Goal: Task Accomplishment & Management: Manage account settings

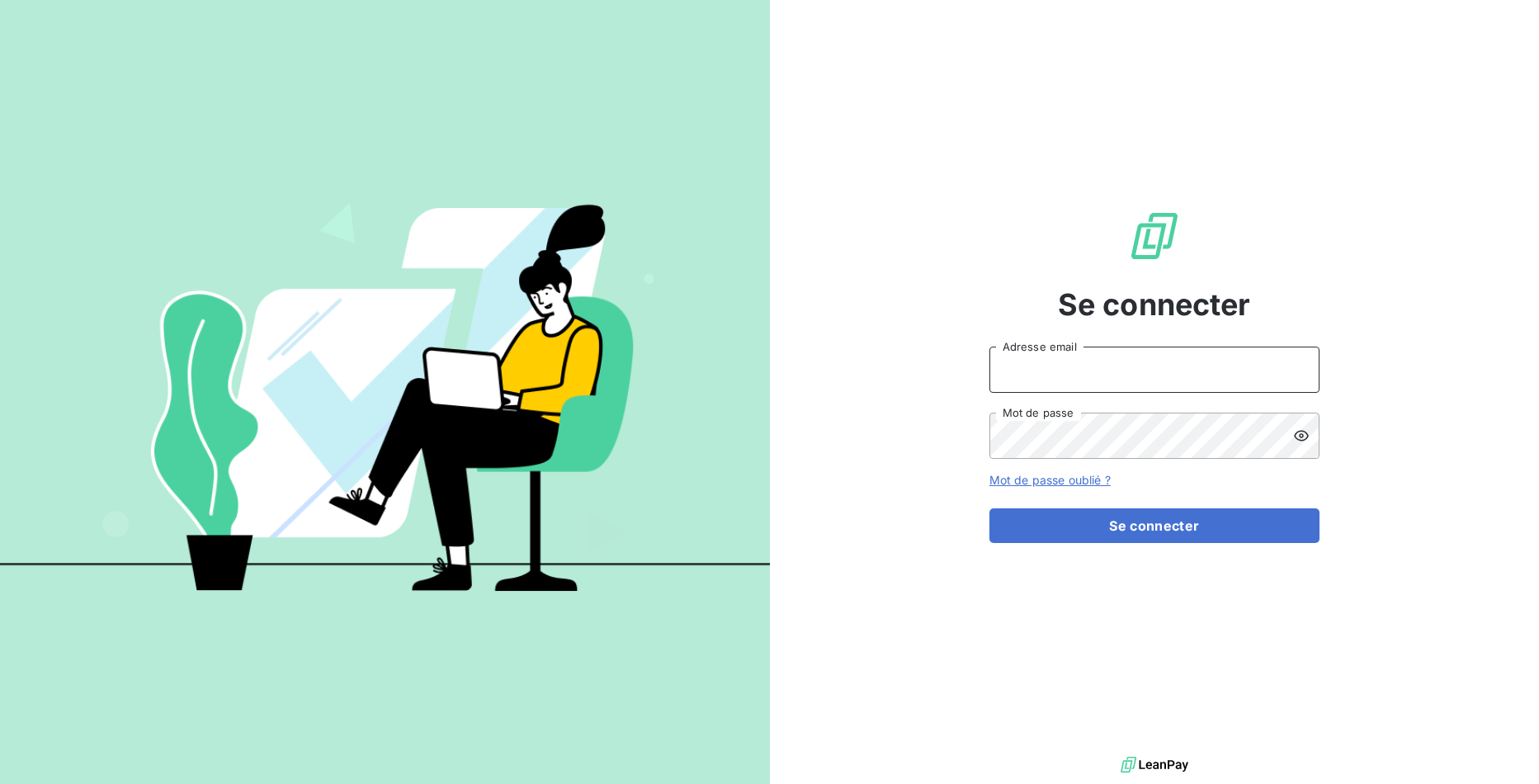
click at [1118, 364] on input "Adresse email" at bounding box center [1154, 370] width 330 height 46
paste input "regiecaraibes"
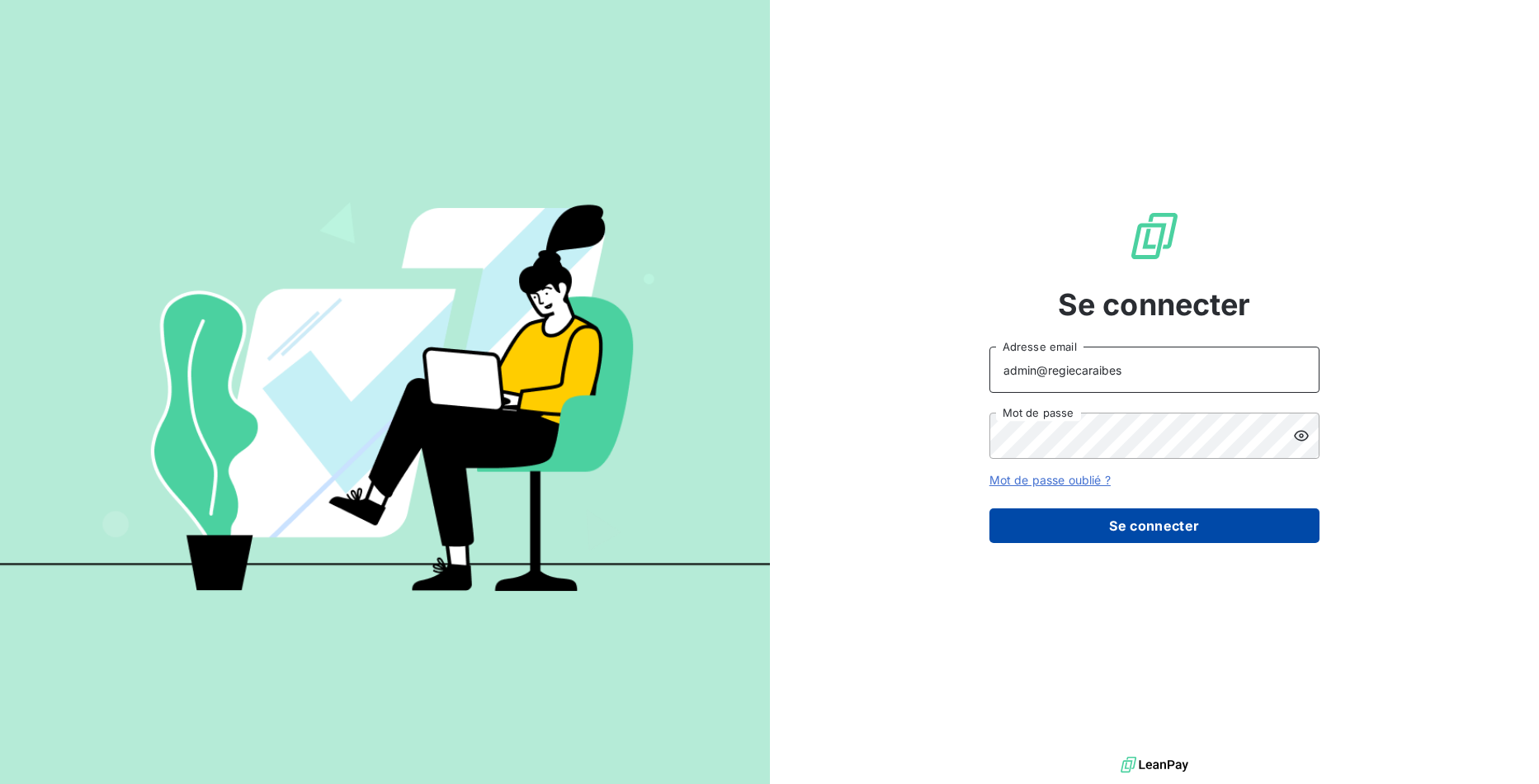
type input "admin@regiecaraibes"
click at [1218, 542] on button "Se connecter" at bounding box center [1154, 525] width 330 height 35
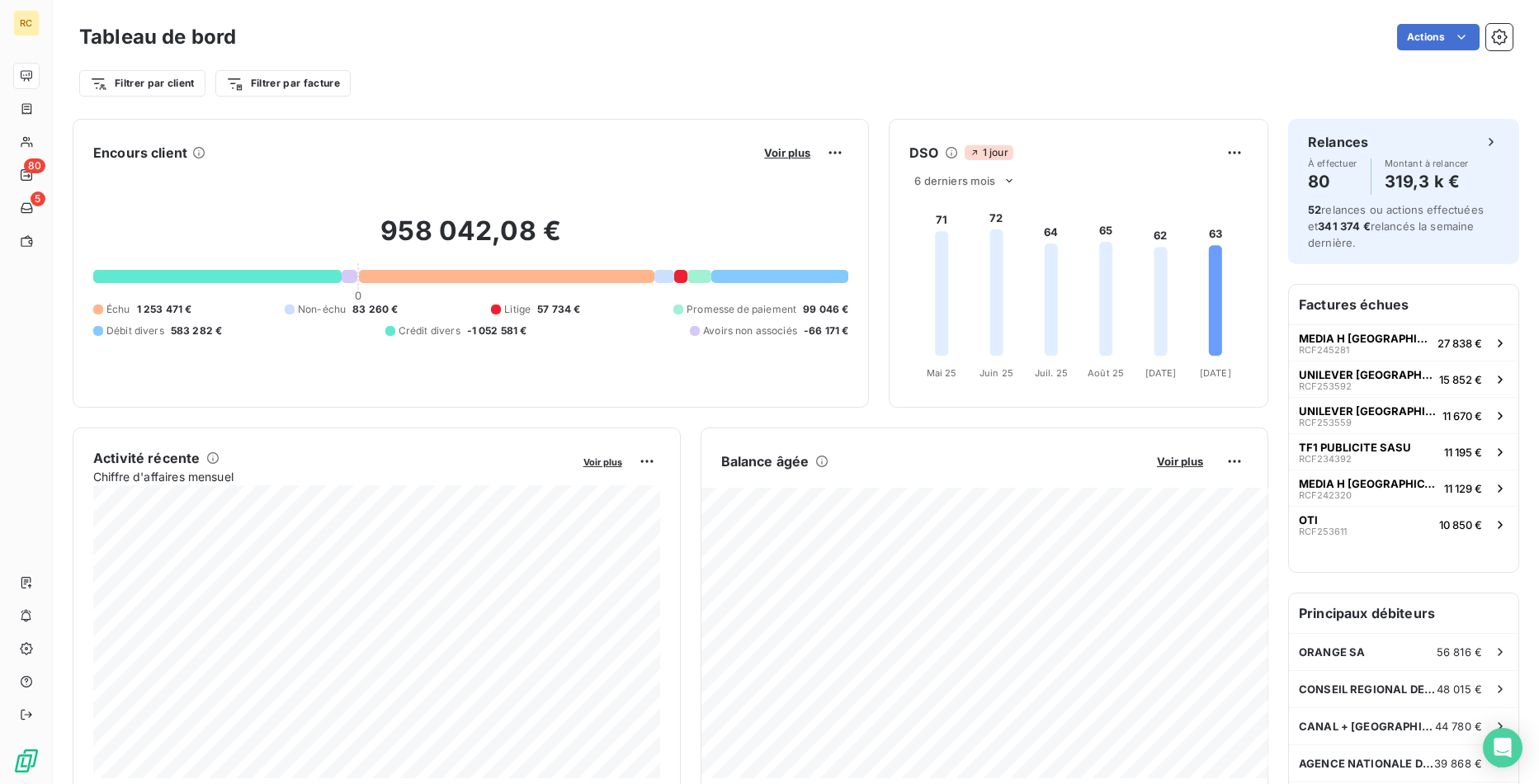
click at [1286, 85] on div "Filtrer par client Filtrer par facture" at bounding box center [795, 83] width 1433 height 31
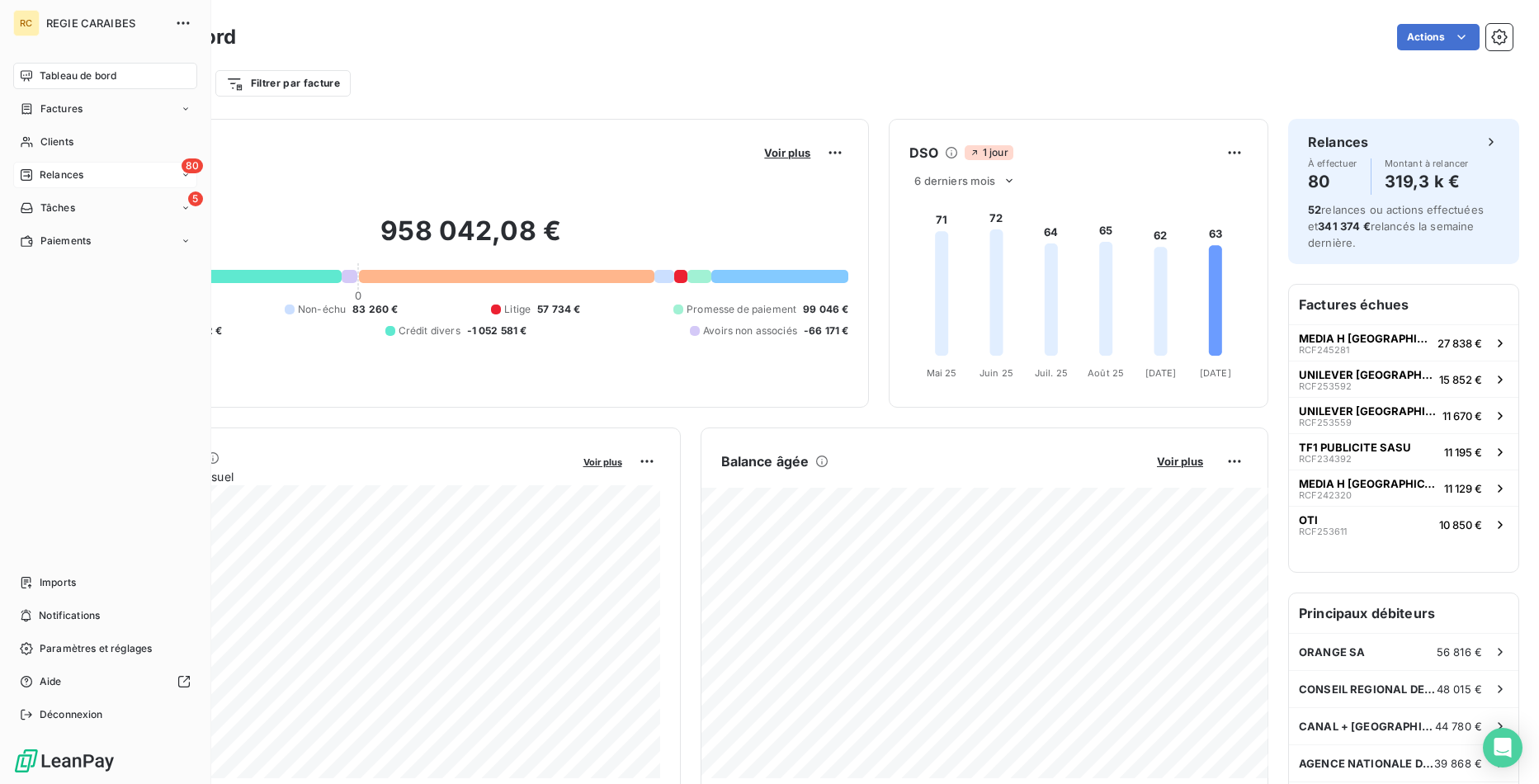
click at [79, 172] on span "Relances" at bounding box center [62, 175] width 44 height 15
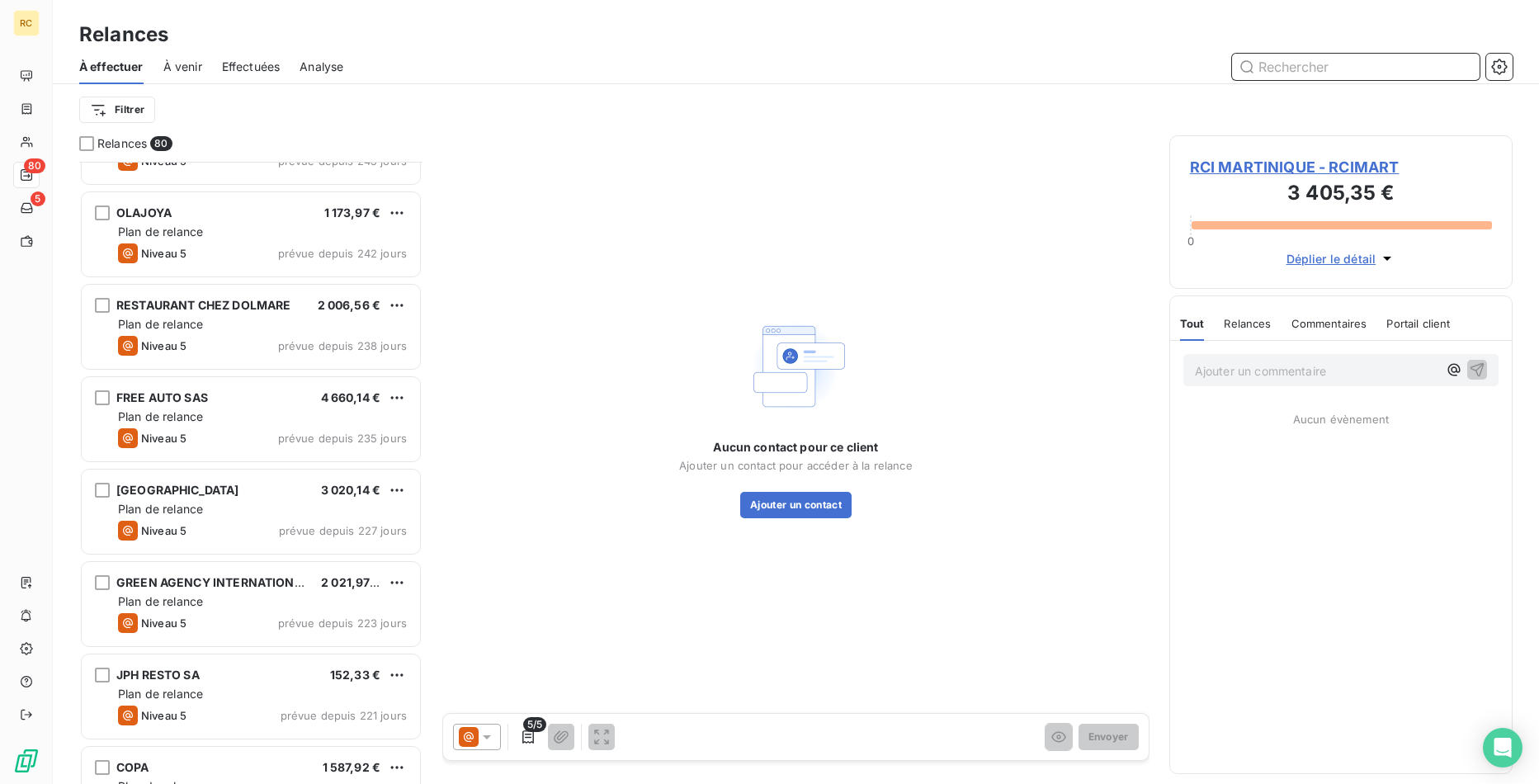
scroll to position [1852, 0]
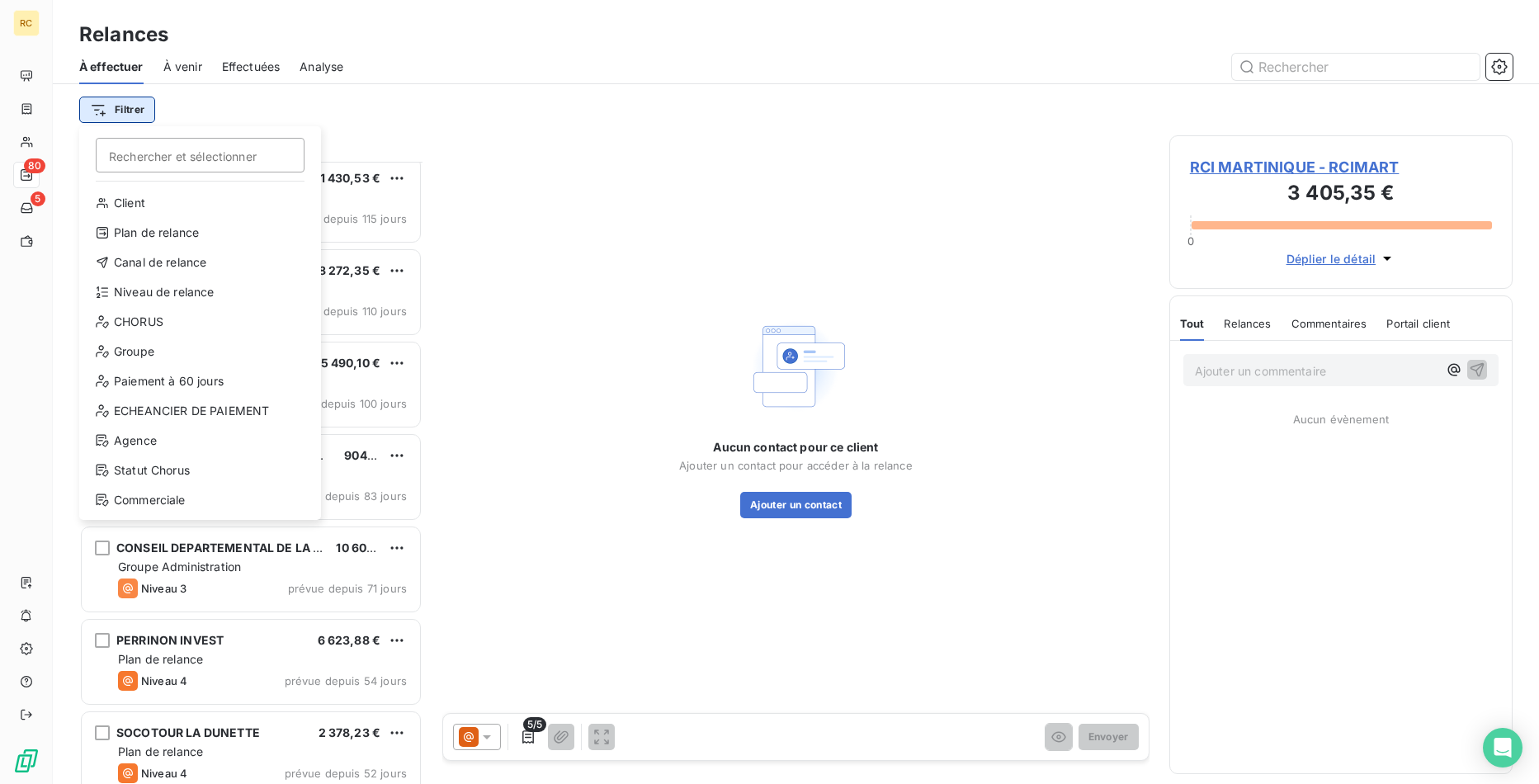
click at [150, 118] on html "RC 80 5 Relances À effectuer À venir Effectuées Analyse Filtrer Rechercher et s…" at bounding box center [769, 392] width 1539 height 784
click at [187, 209] on div "Client" at bounding box center [200, 203] width 229 height 26
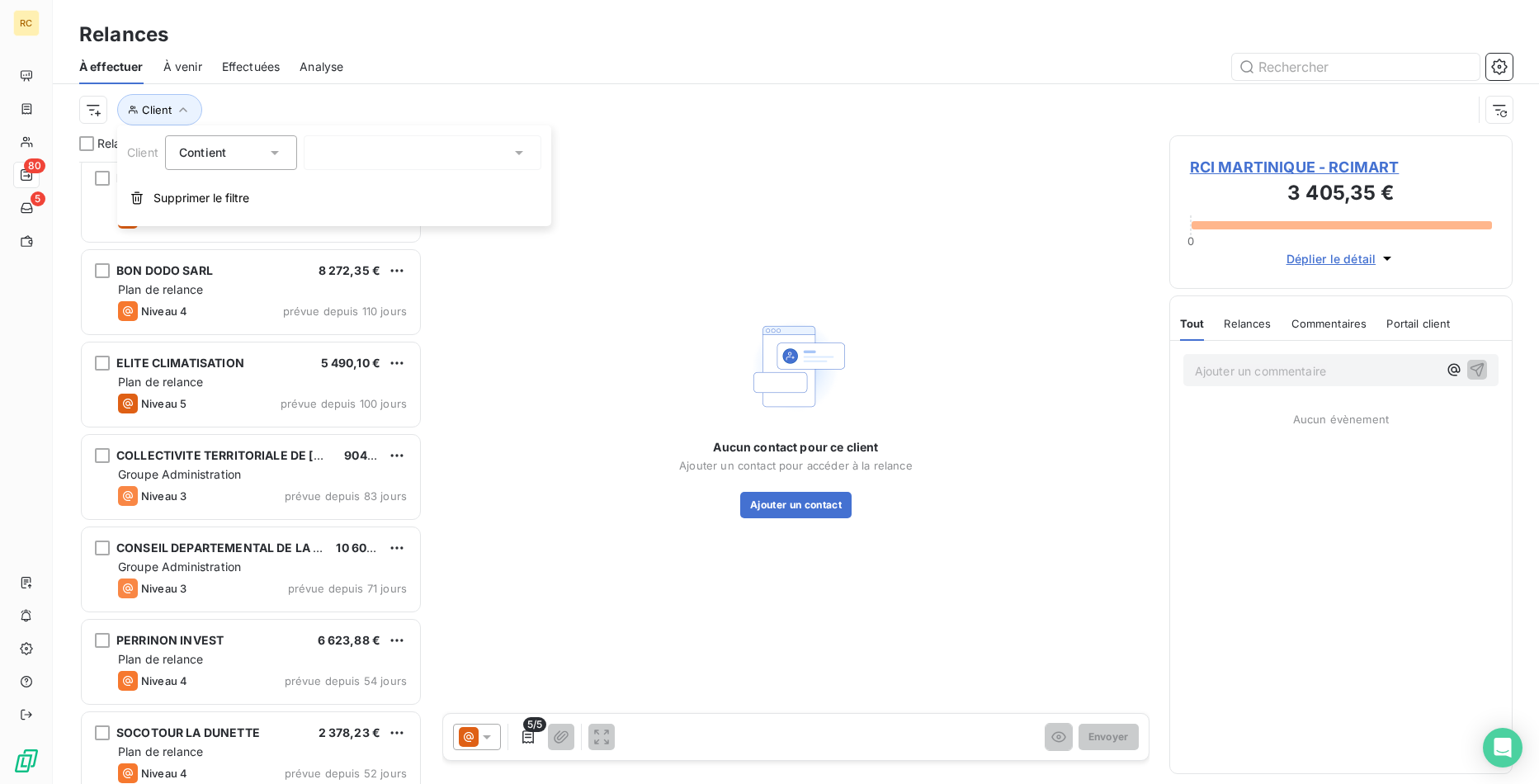
click at [413, 152] on div at bounding box center [422, 153] width 237 height 35
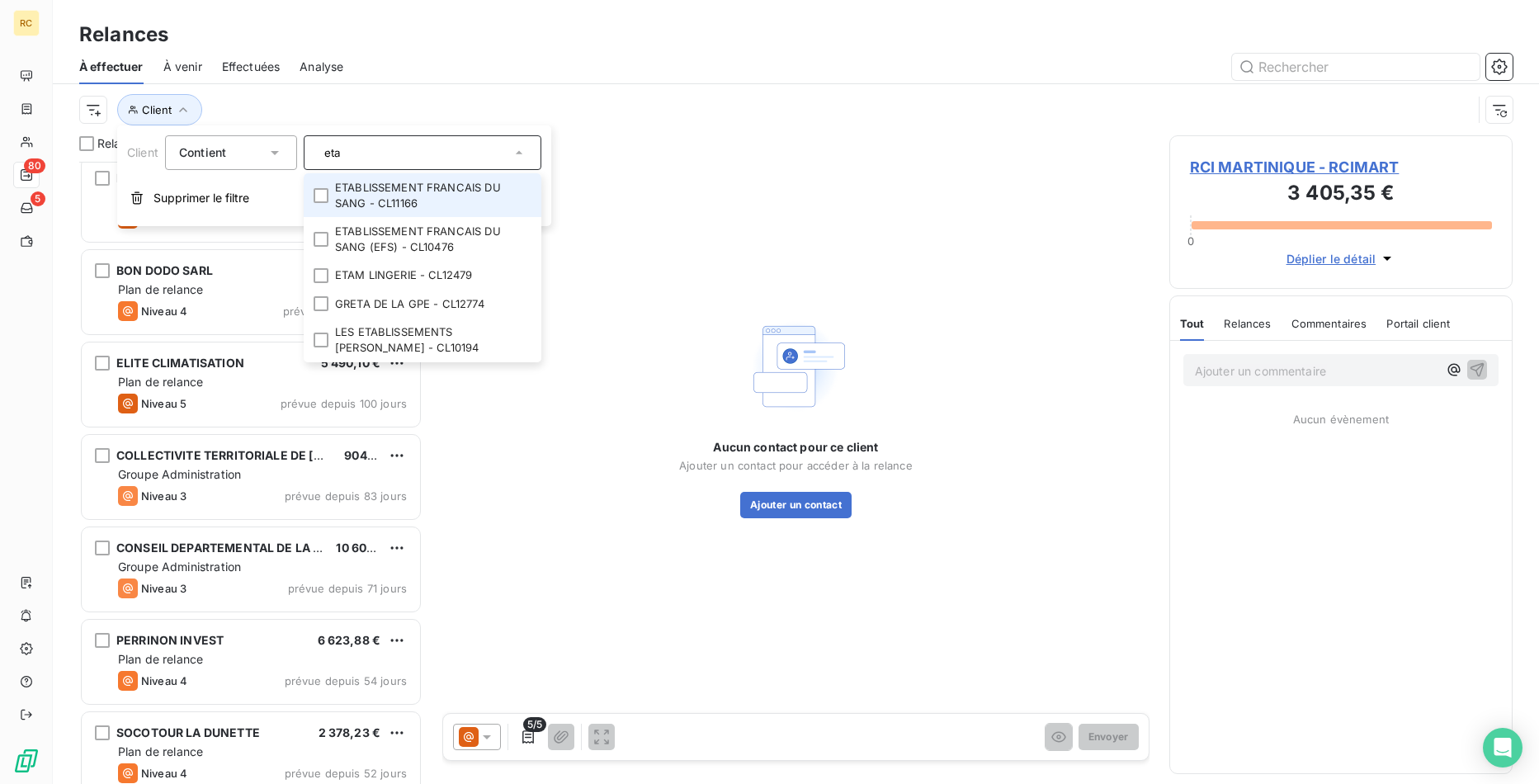
type input "eta"
click at [477, 192] on li "ETABLISSEMENT FRANCAIS DU SANG - CL11166" at bounding box center [422, 195] width 237 height 44
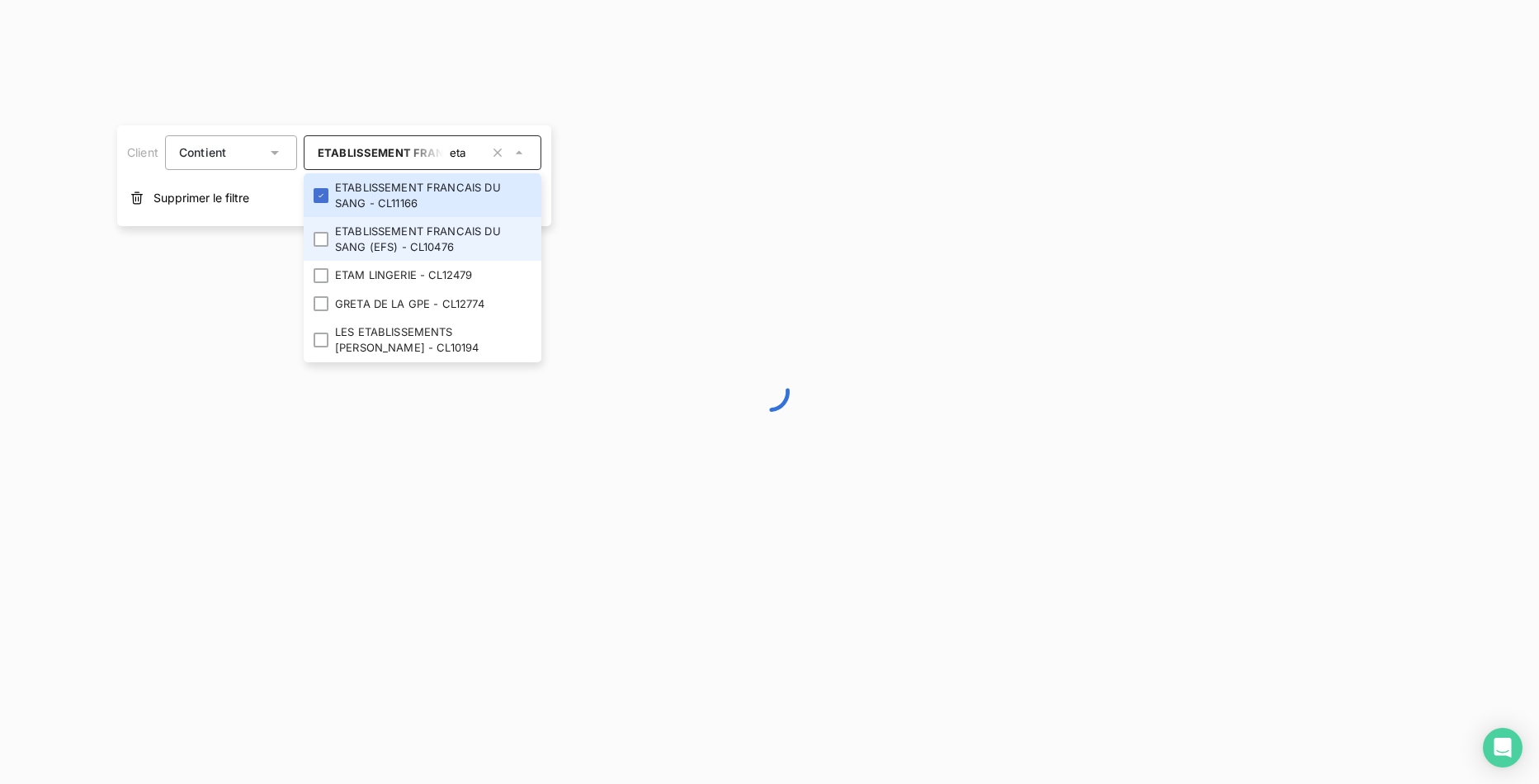
click at [433, 231] on li "ETABLISSEMENT FRANCAIS DU SANG (EFS) - CL10476" at bounding box center [422, 239] width 237 height 44
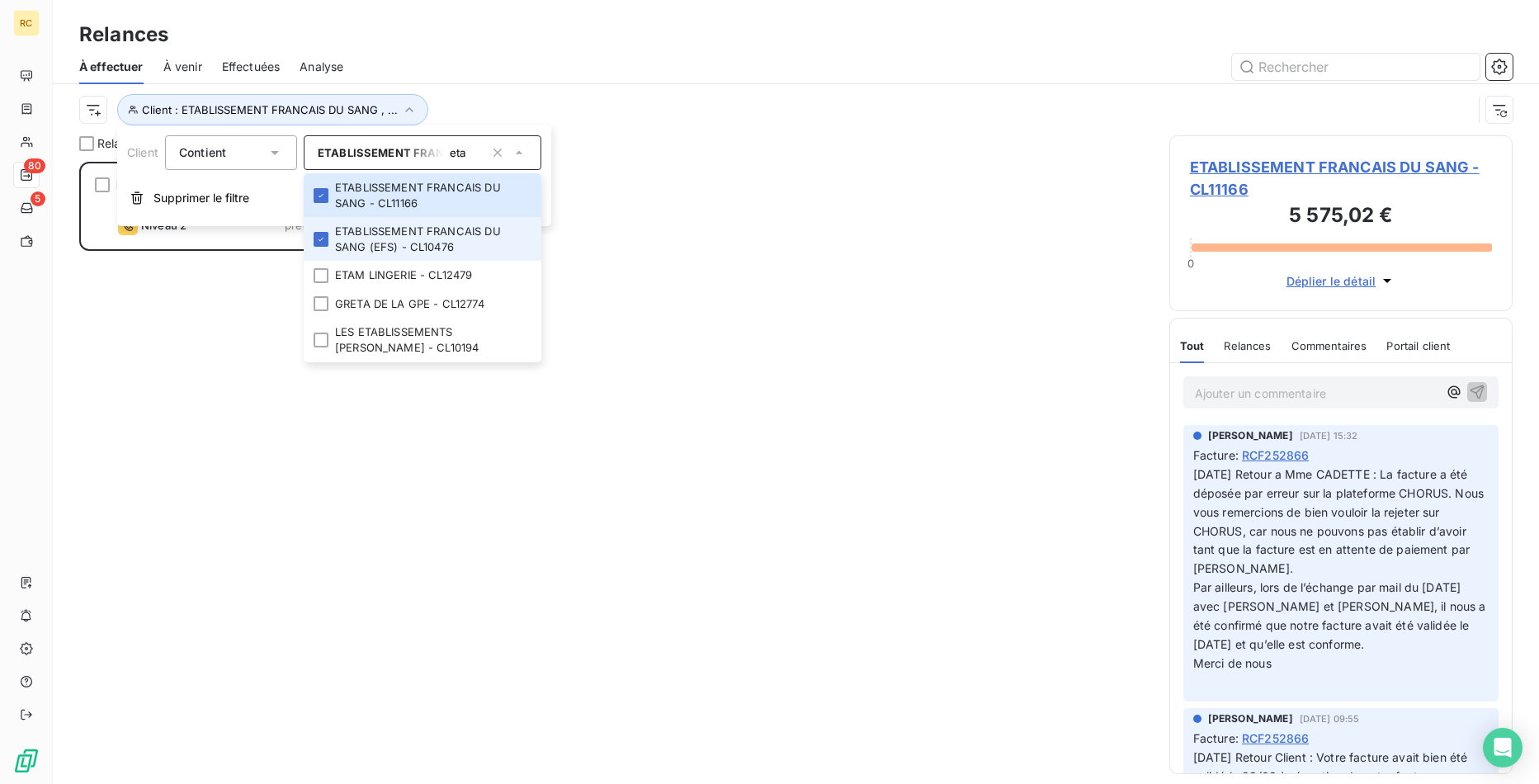
scroll to position [622, 344]
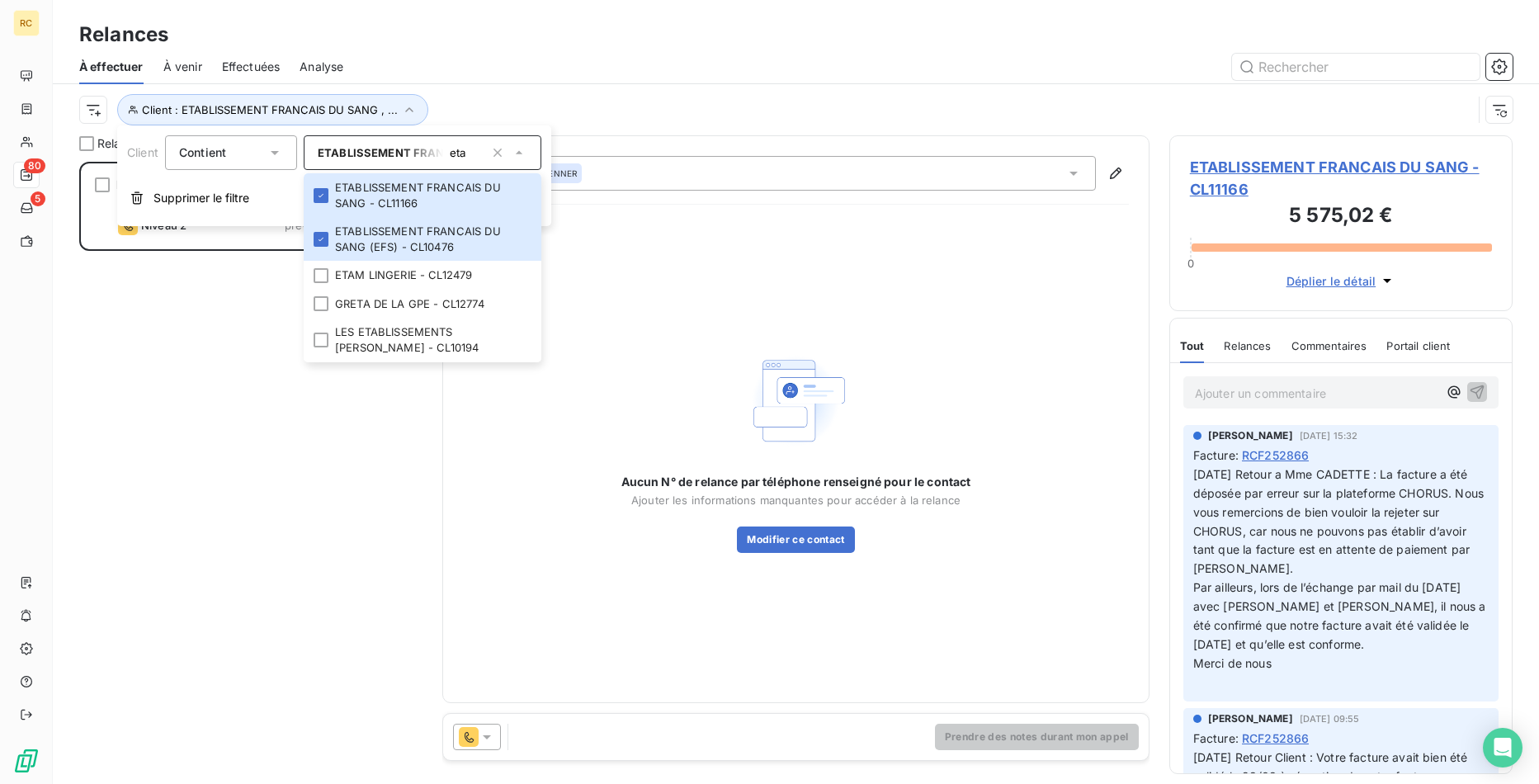
click at [810, 114] on div "Client : ETABLISSEMENT FRANCAIS DU SANG , ..." at bounding box center [775, 109] width 1393 height 31
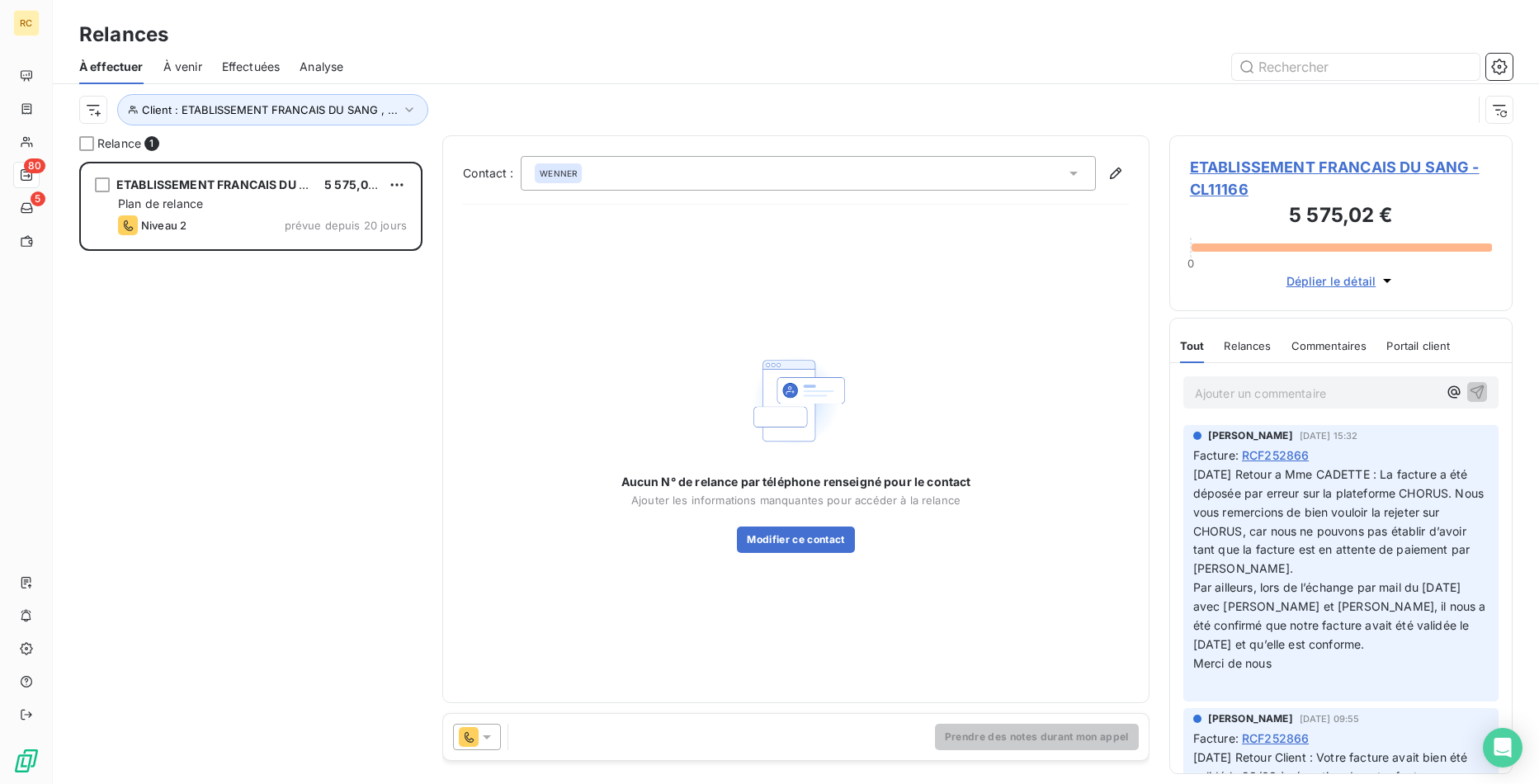
click at [201, 539] on div "ETABLISSEMENT FRANCAIS DU SANG 5 575,02 € Plan de relance Niveau 2 prévue depui…" at bounding box center [250, 473] width 343 height 622
click at [303, 123] on button "Client : ETABLISSEMENT FRANCAIS DU SANG , ..." at bounding box center [272, 109] width 311 height 31
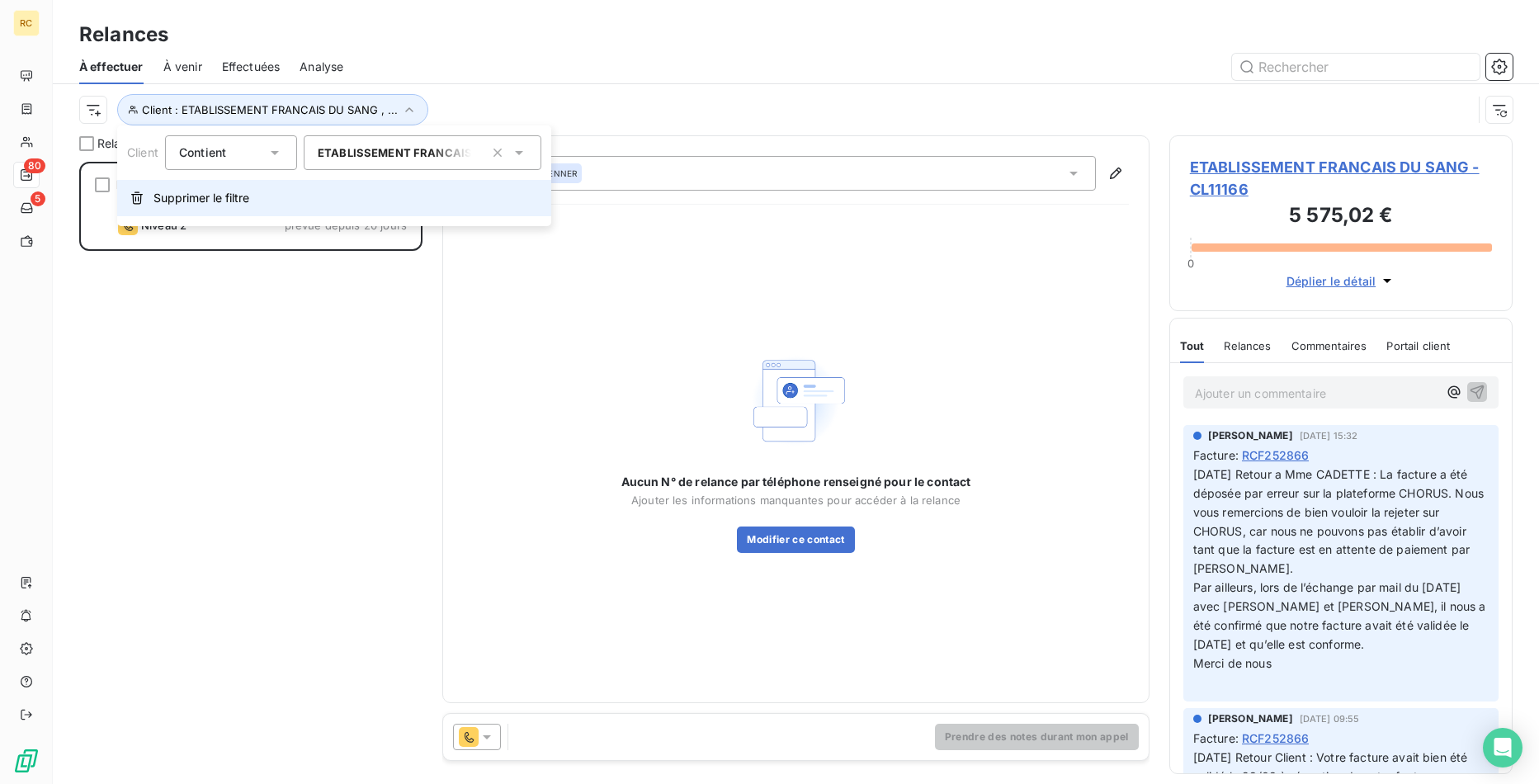
click at [237, 193] on span "Supprimer le filtre" at bounding box center [201, 197] width 96 height 16
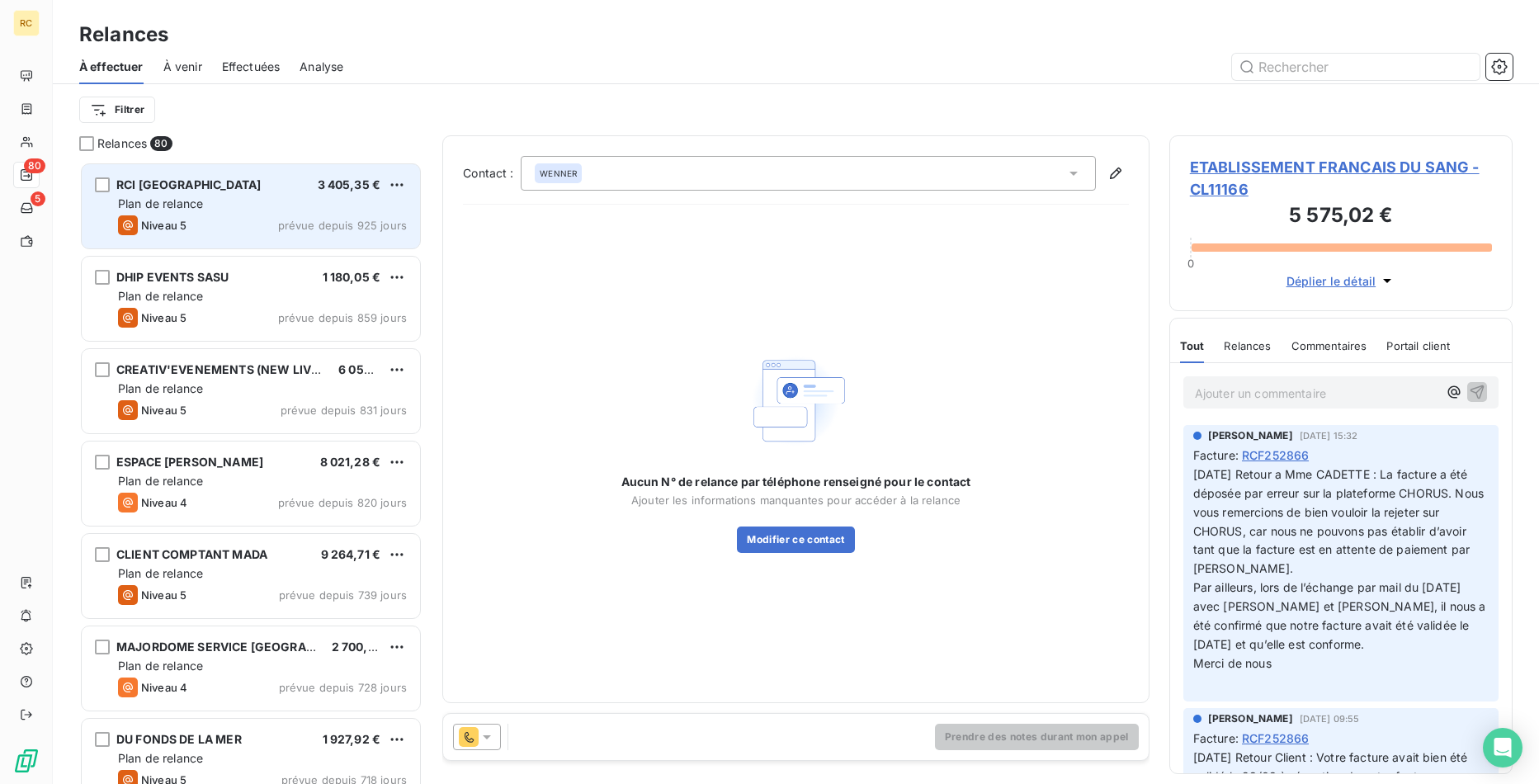
click at [233, 238] on div "RCI MARTINIQUE 3 405,35 € Plan de relance Niveau 5 prévue depuis 925 jours" at bounding box center [250, 206] width 338 height 84
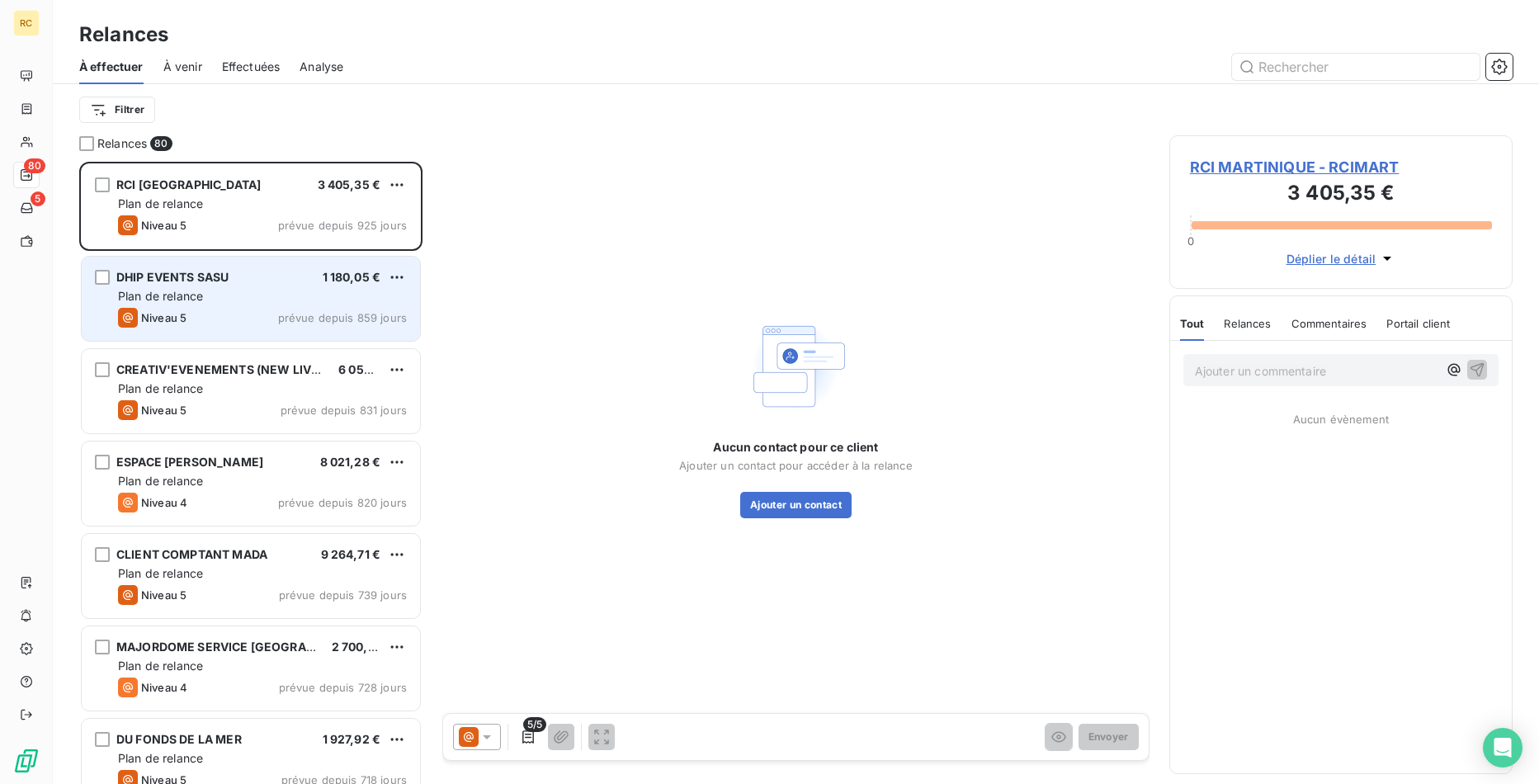
click at [207, 335] on div "DHIP EVENTS SASU 1 180,05 € Plan de relance Niveau 5 prévue depuis 859 jours" at bounding box center [250, 298] width 338 height 84
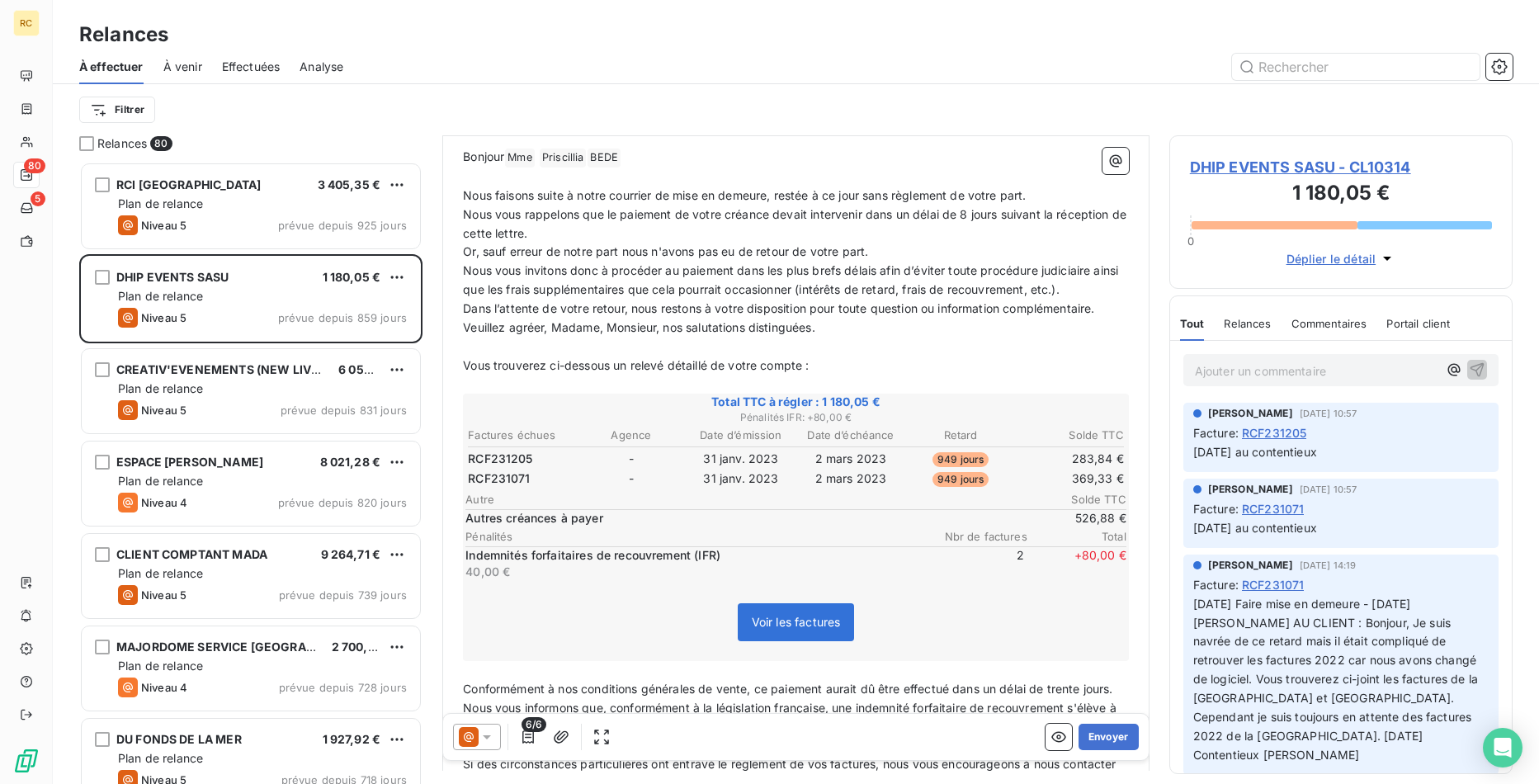
scroll to position [253, 0]
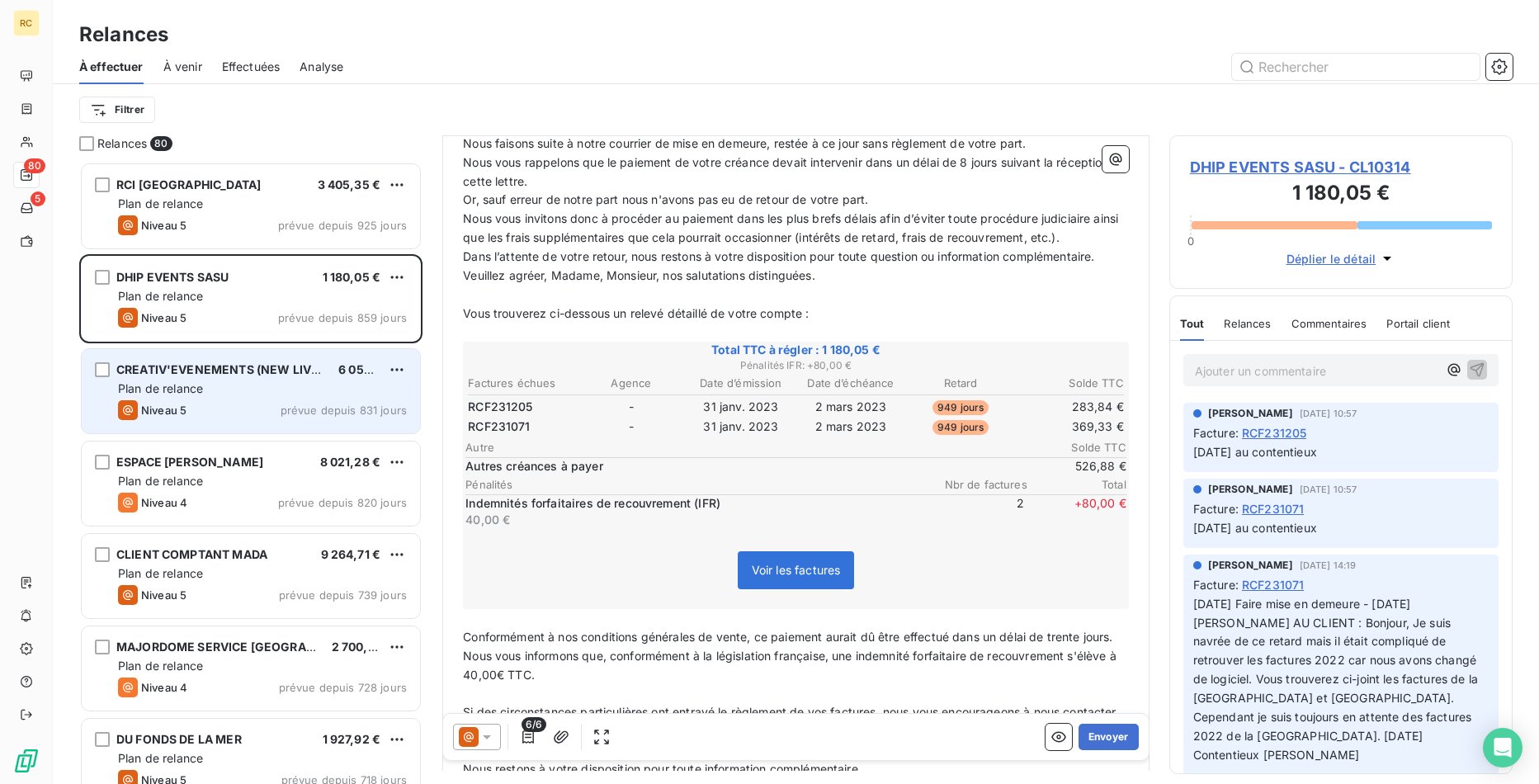
click at [241, 415] on div "Niveau 5 prévue depuis 831 jours" at bounding box center [262, 409] width 289 height 19
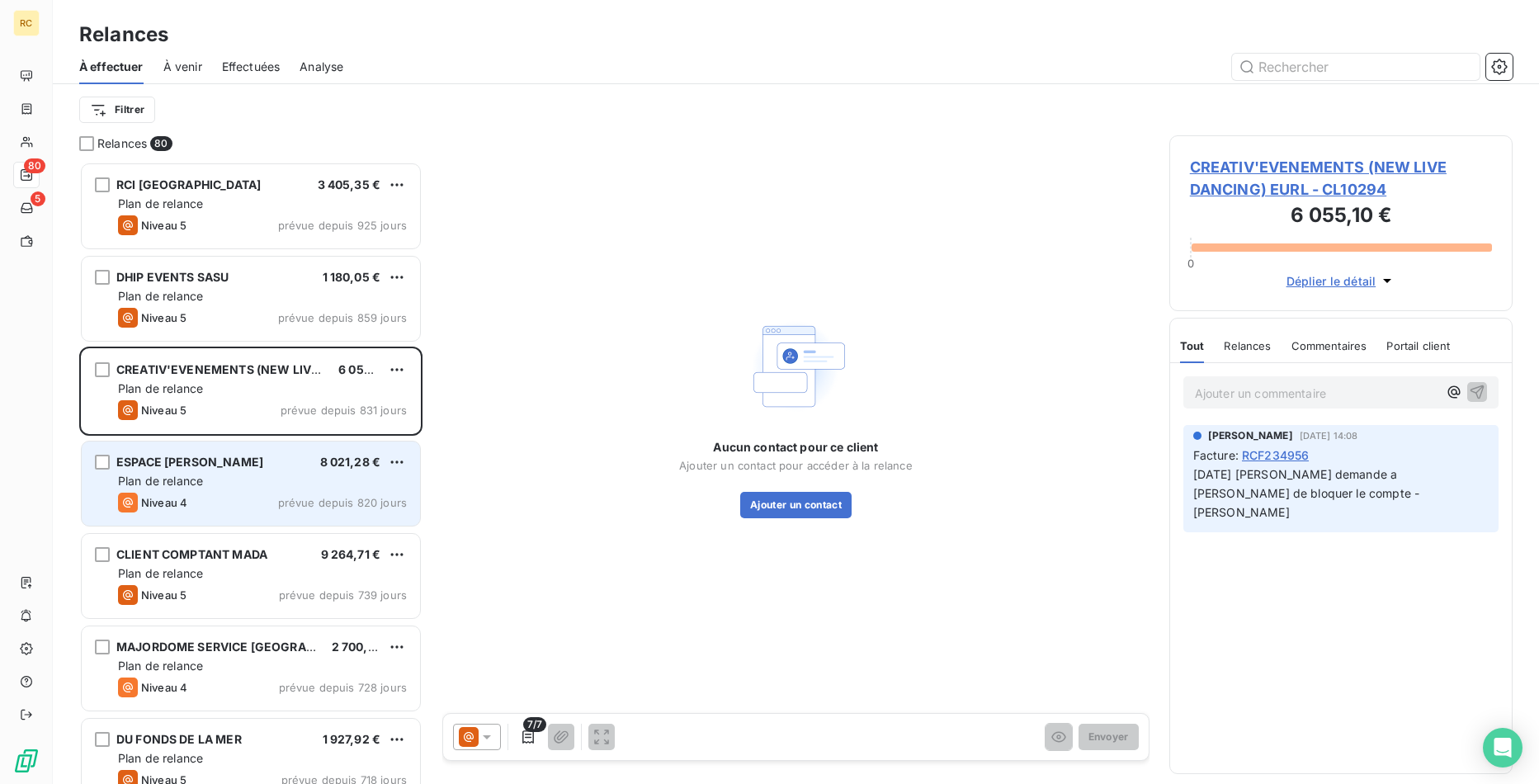
click at [259, 503] on div "Niveau 4 prévue depuis 820 jours" at bounding box center [262, 502] width 289 height 19
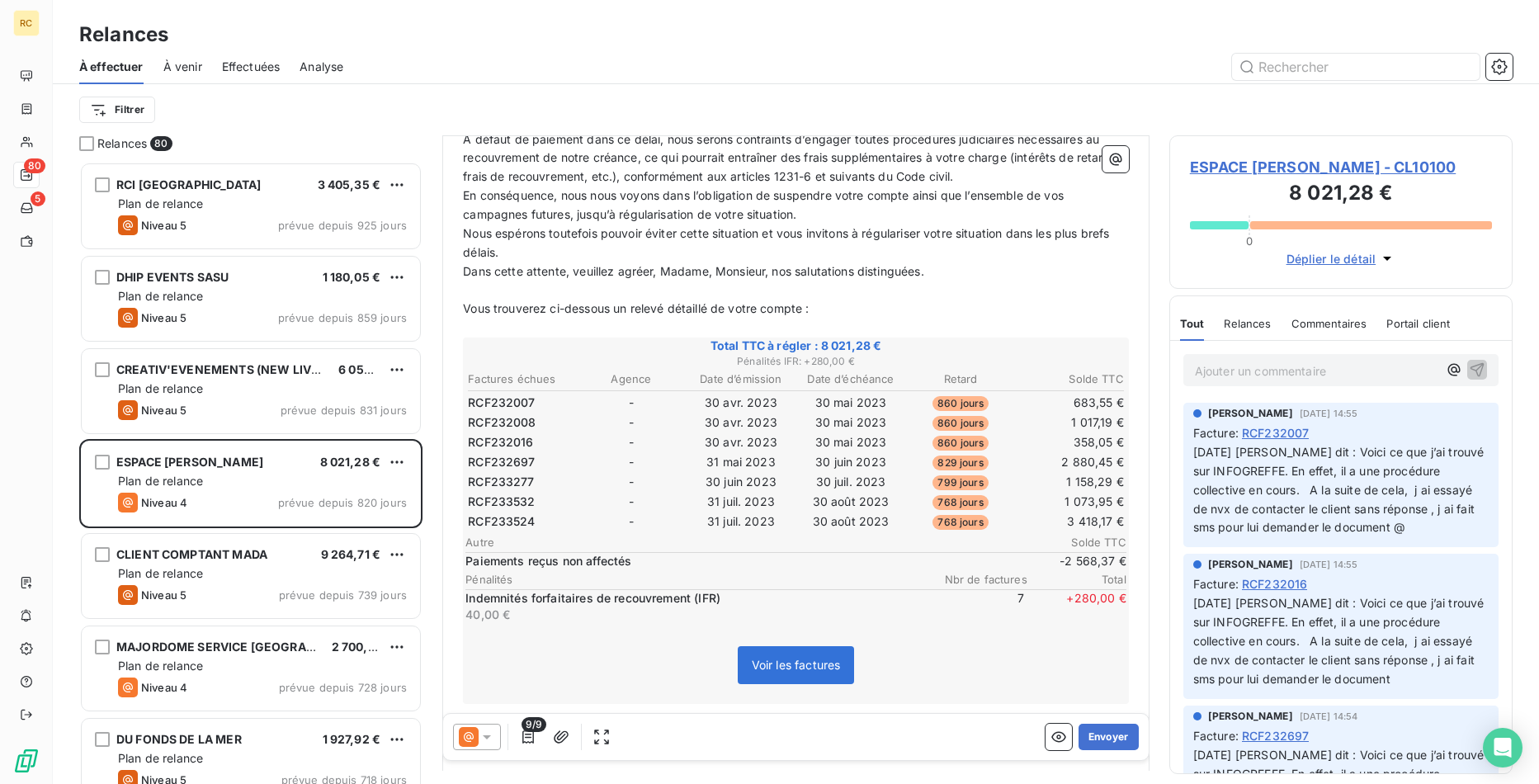
scroll to position [414, 0]
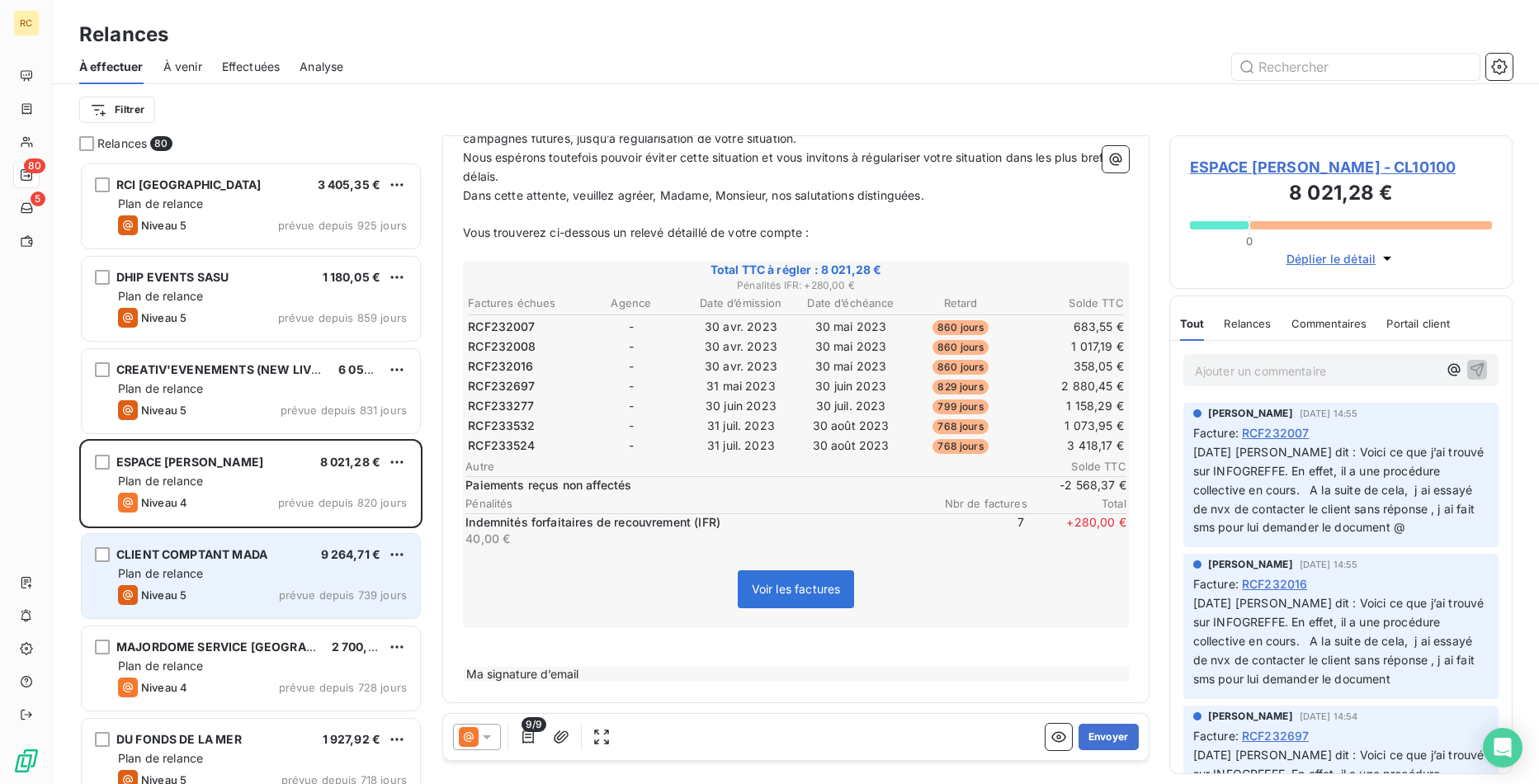
click at [200, 576] on span "Plan de relance" at bounding box center [160, 573] width 85 height 14
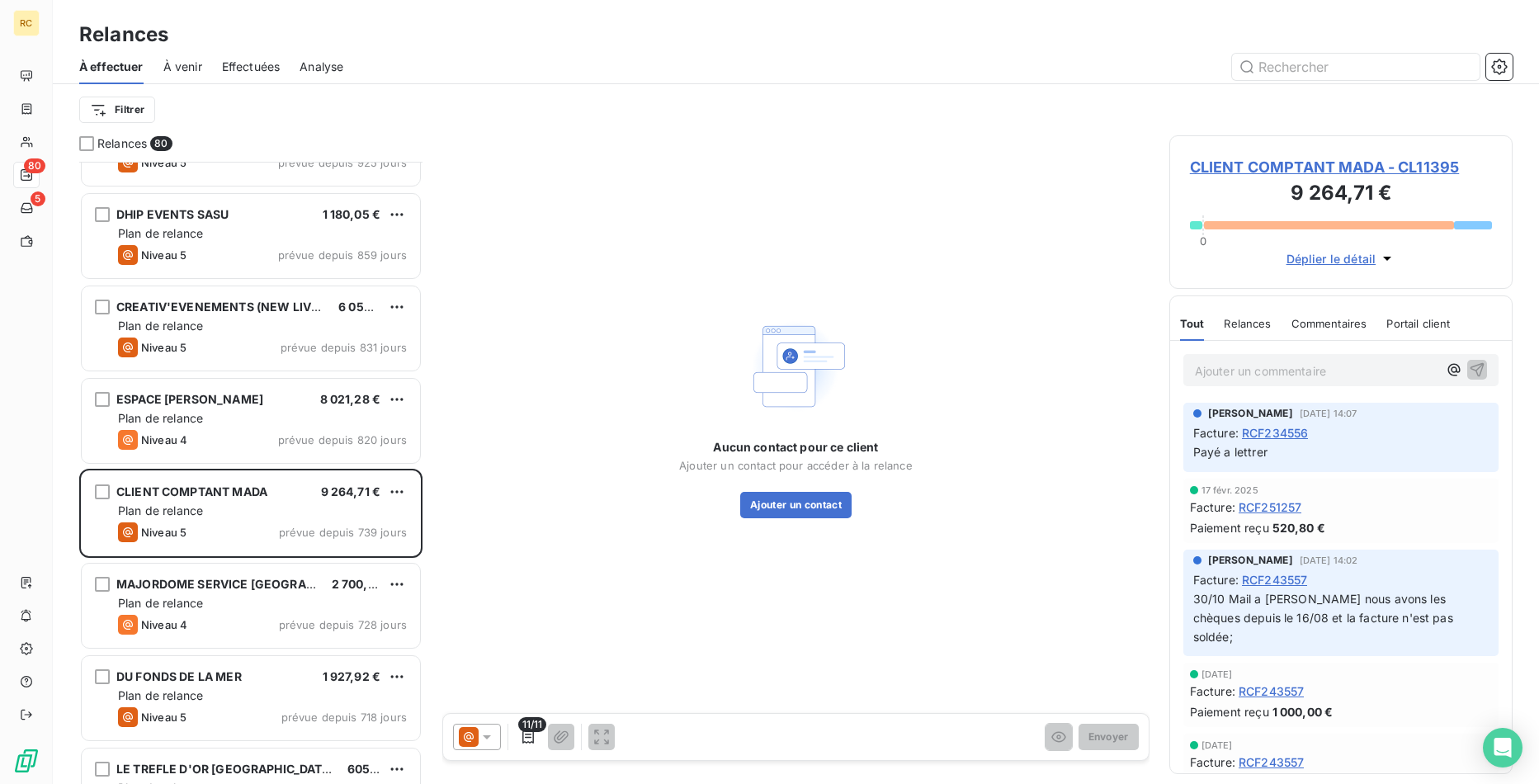
scroll to position [170, 0]
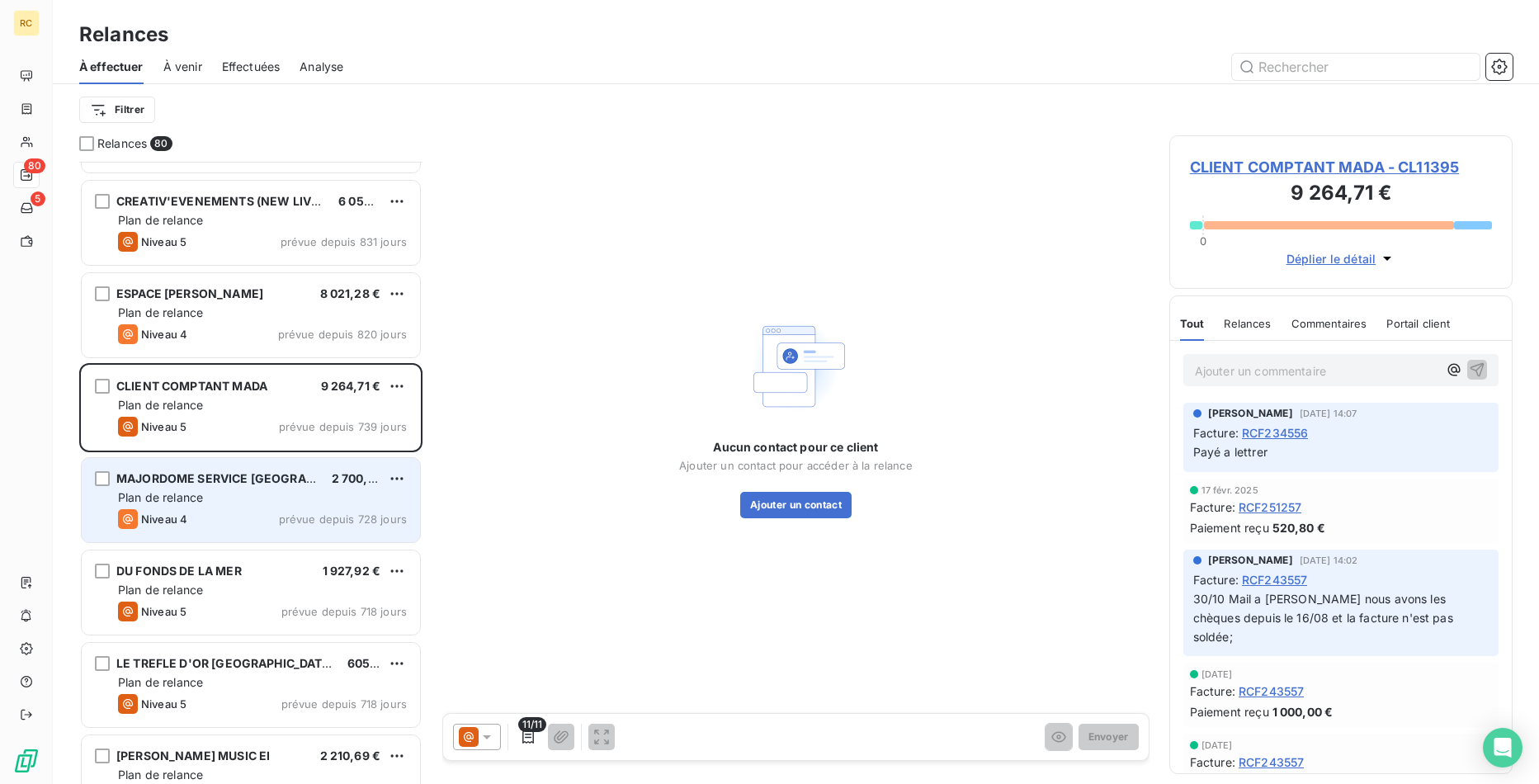
click at [236, 523] on div "Niveau 4 prévue depuis 728 jours" at bounding box center [262, 518] width 289 height 19
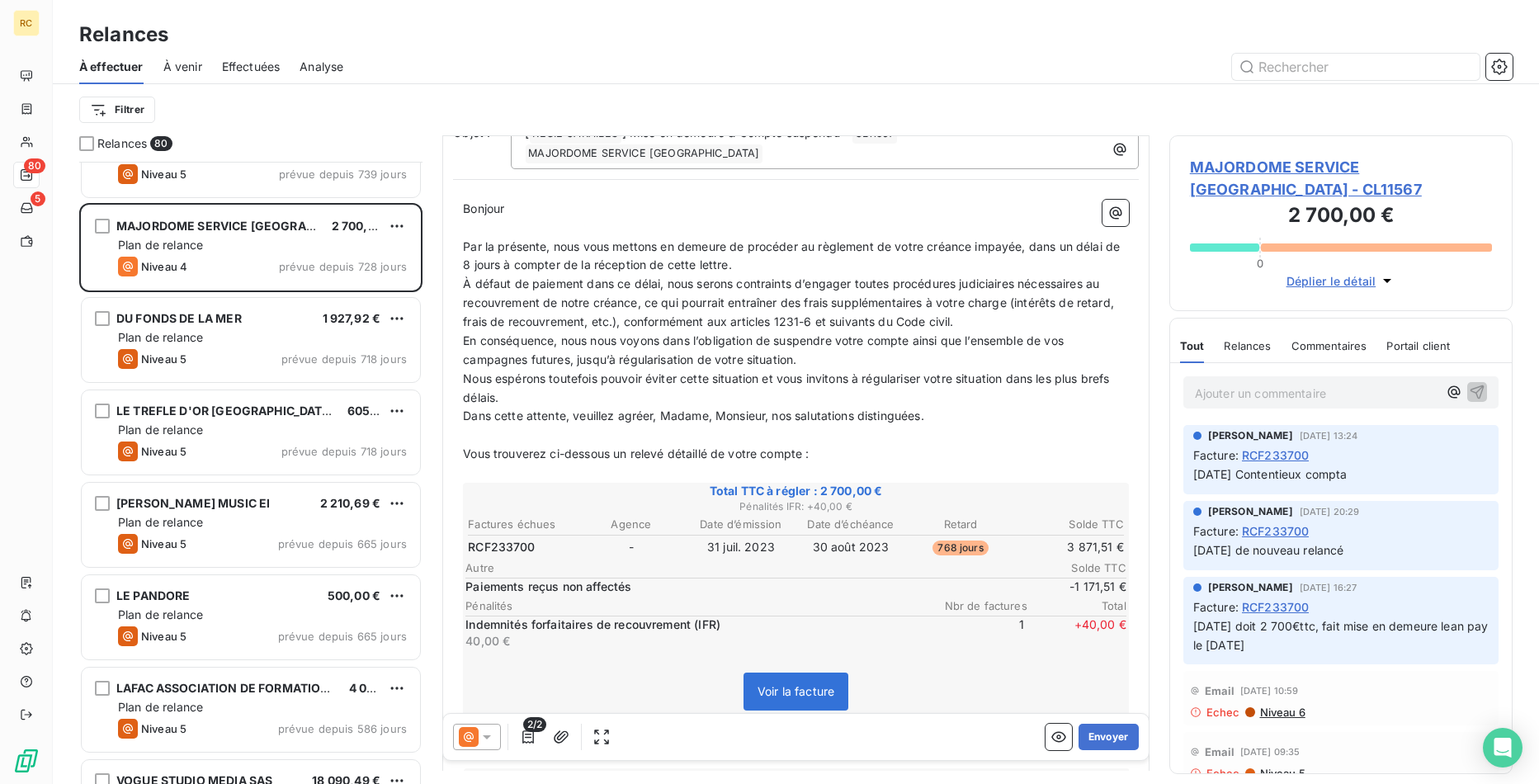
scroll to position [253, 0]
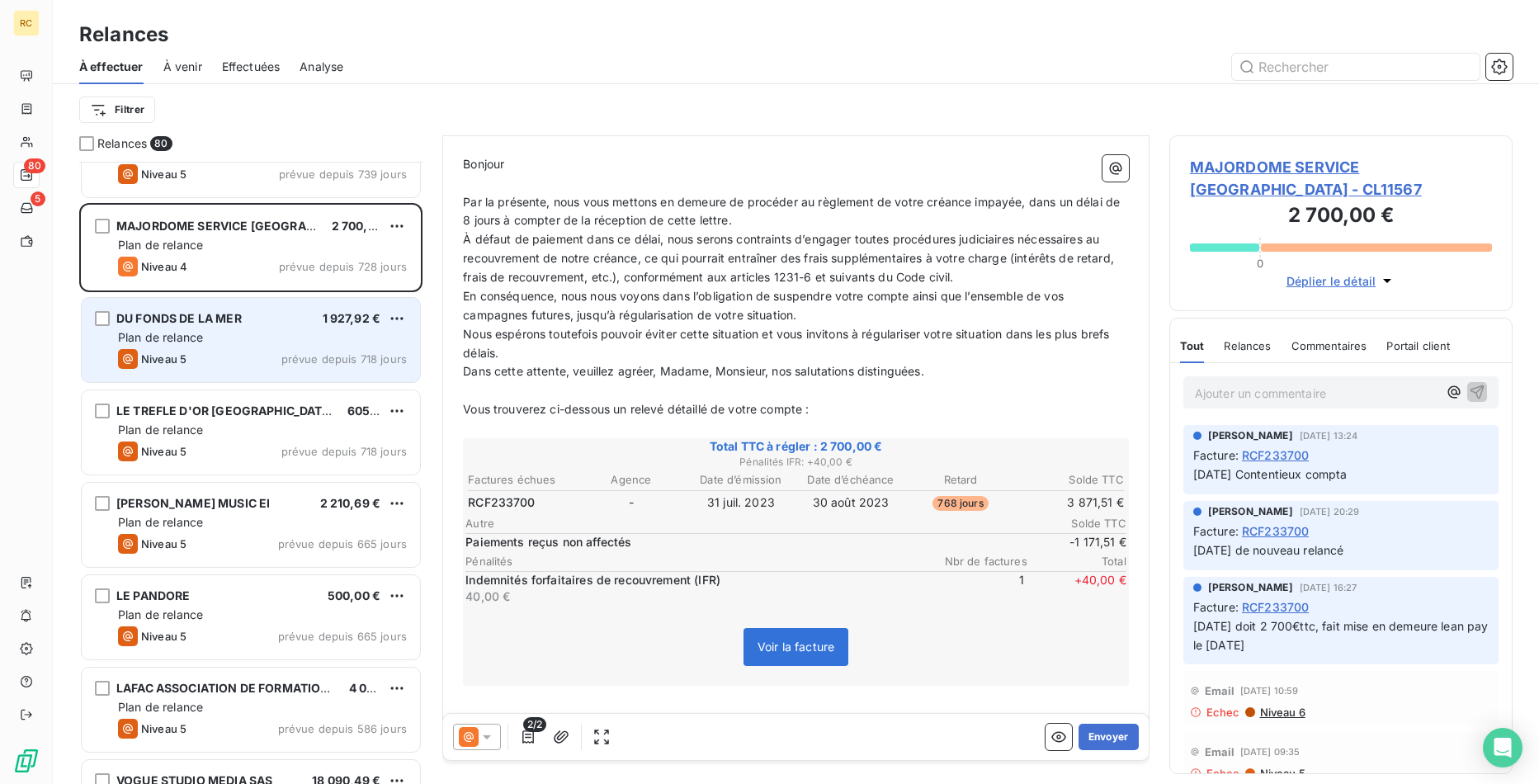
click at [251, 350] on div "Niveau 5 prévue depuis 718 jours" at bounding box center [262, 359] width 289 height 19
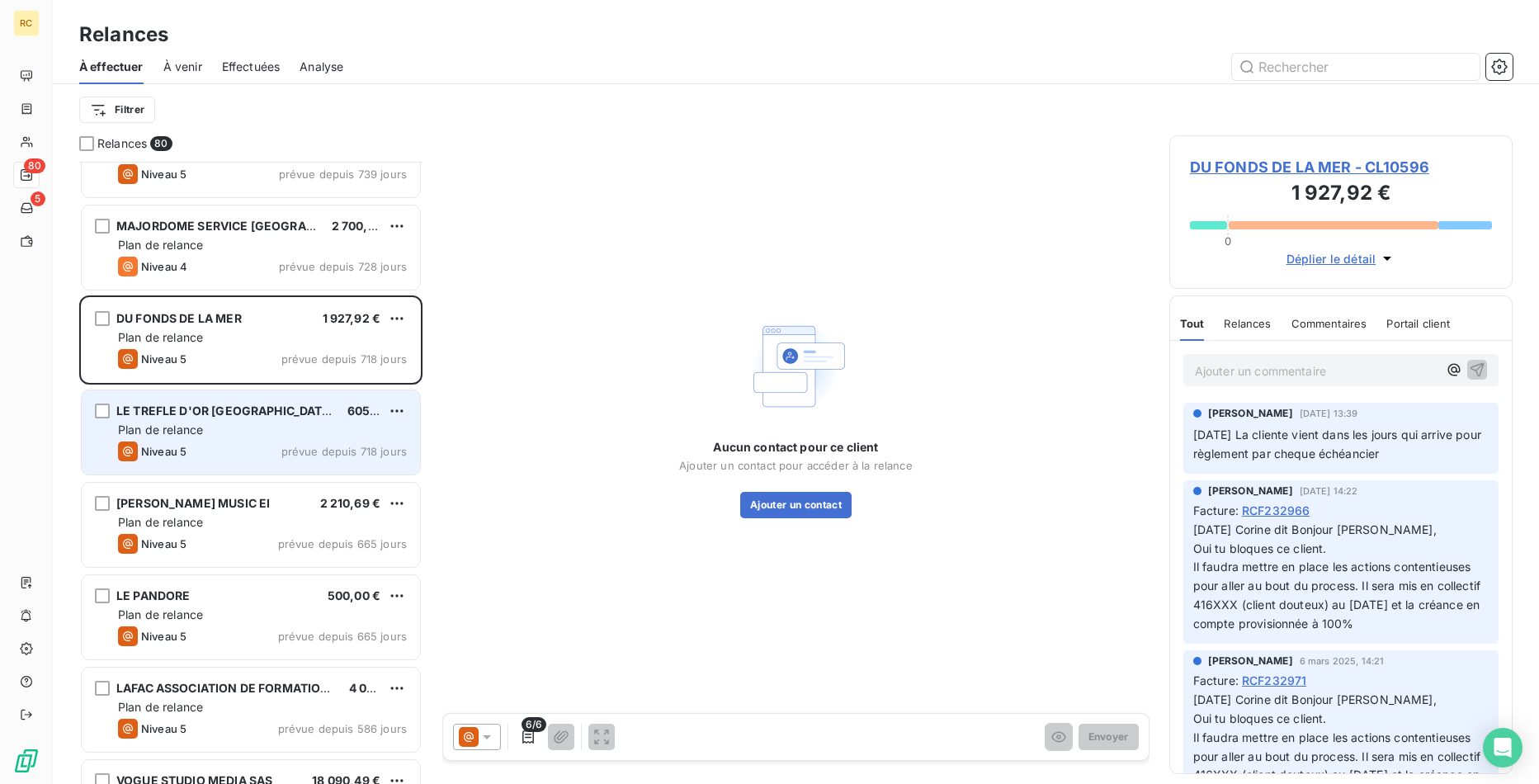
click at [279, 465] on div "LE TREFLE D'OR [GEOGRAPHIC_DATA] (TREFLE D'OR II) SARL 605,63 € Plan de relance…" at bounding box center [250, 431] width 338 height 84
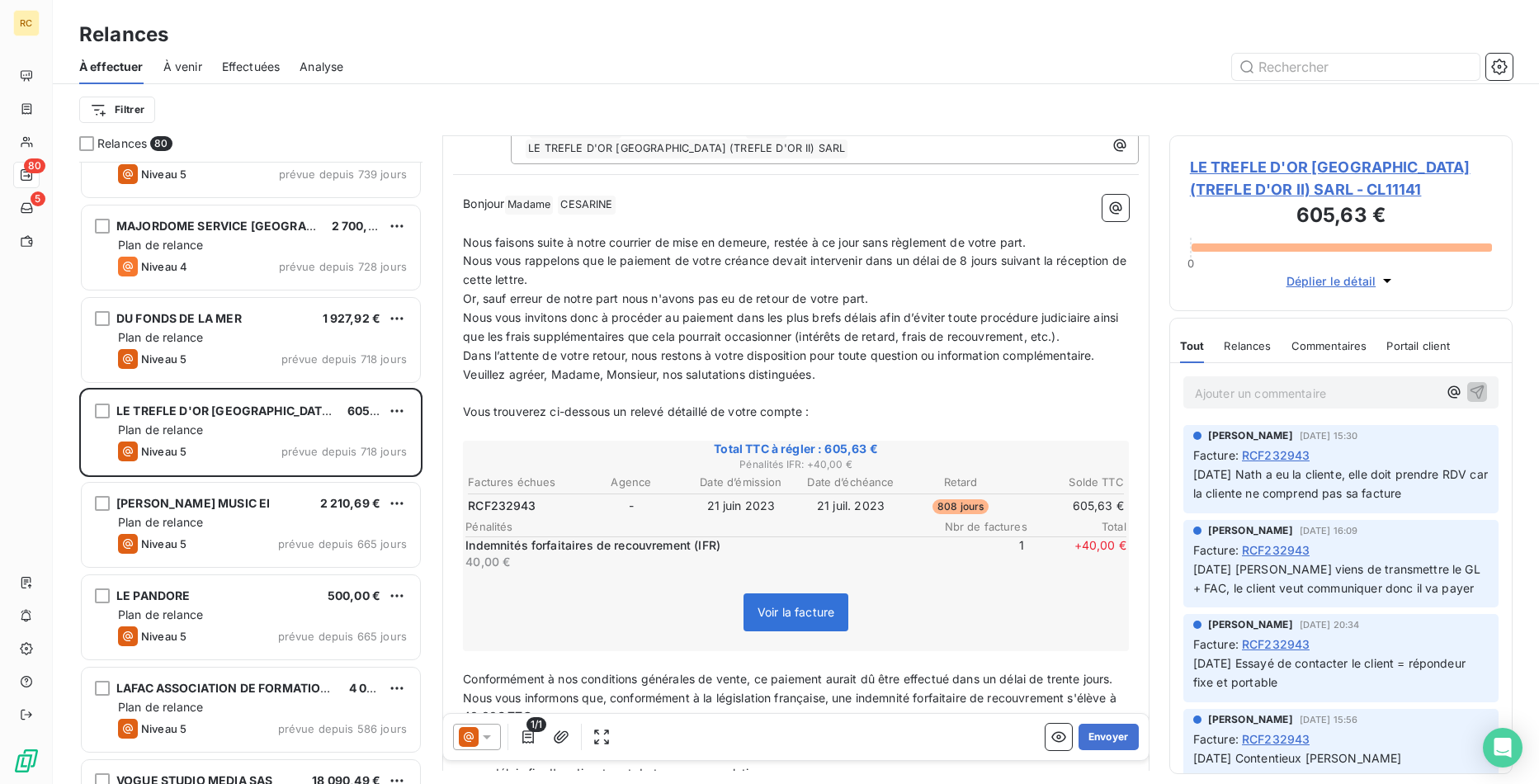
scroll to position [253, 0]
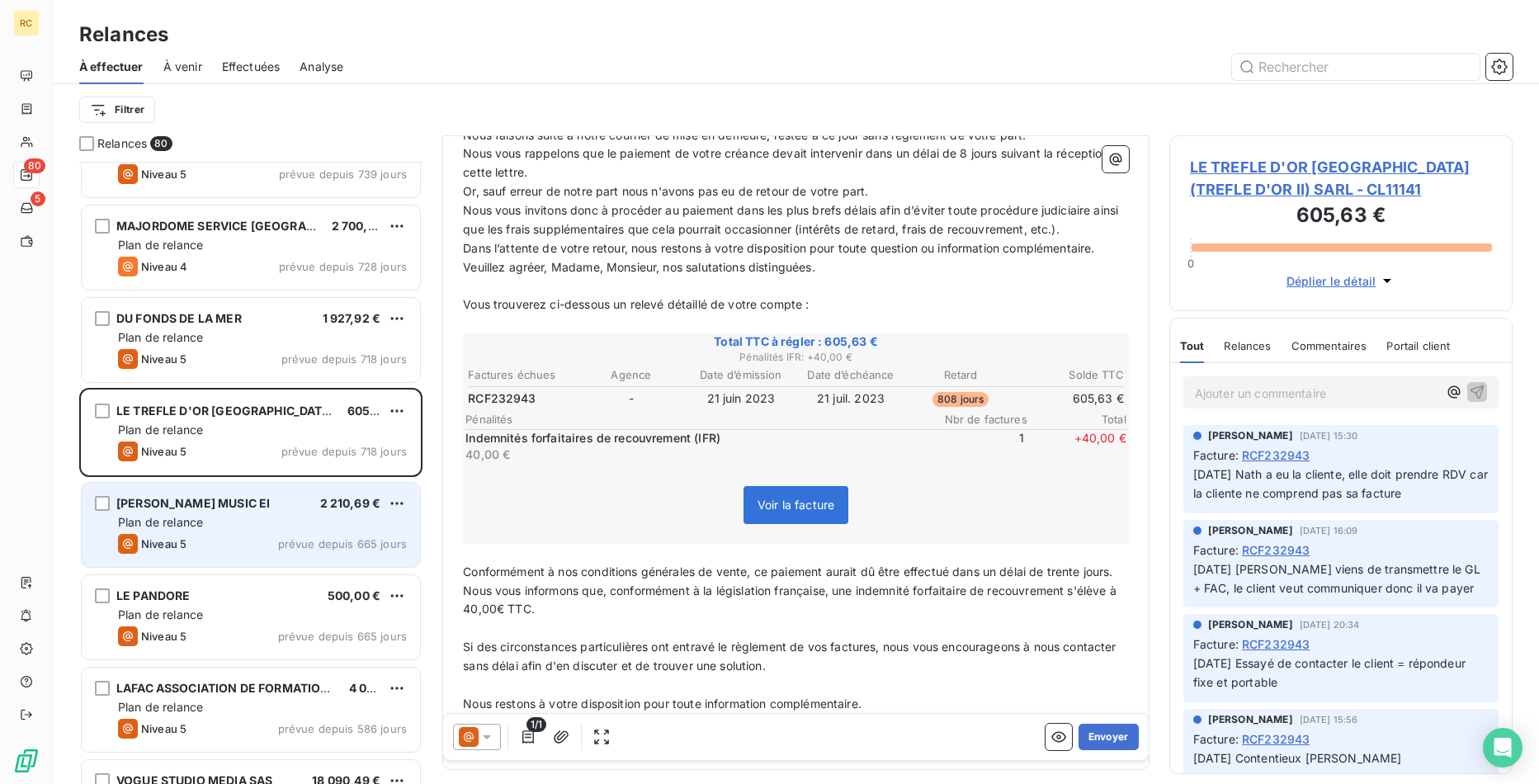
click at [274, 537] on div "Niveau 5 prévue depuis 665 jours" at bounding box center [262, 543] width 289 height 19
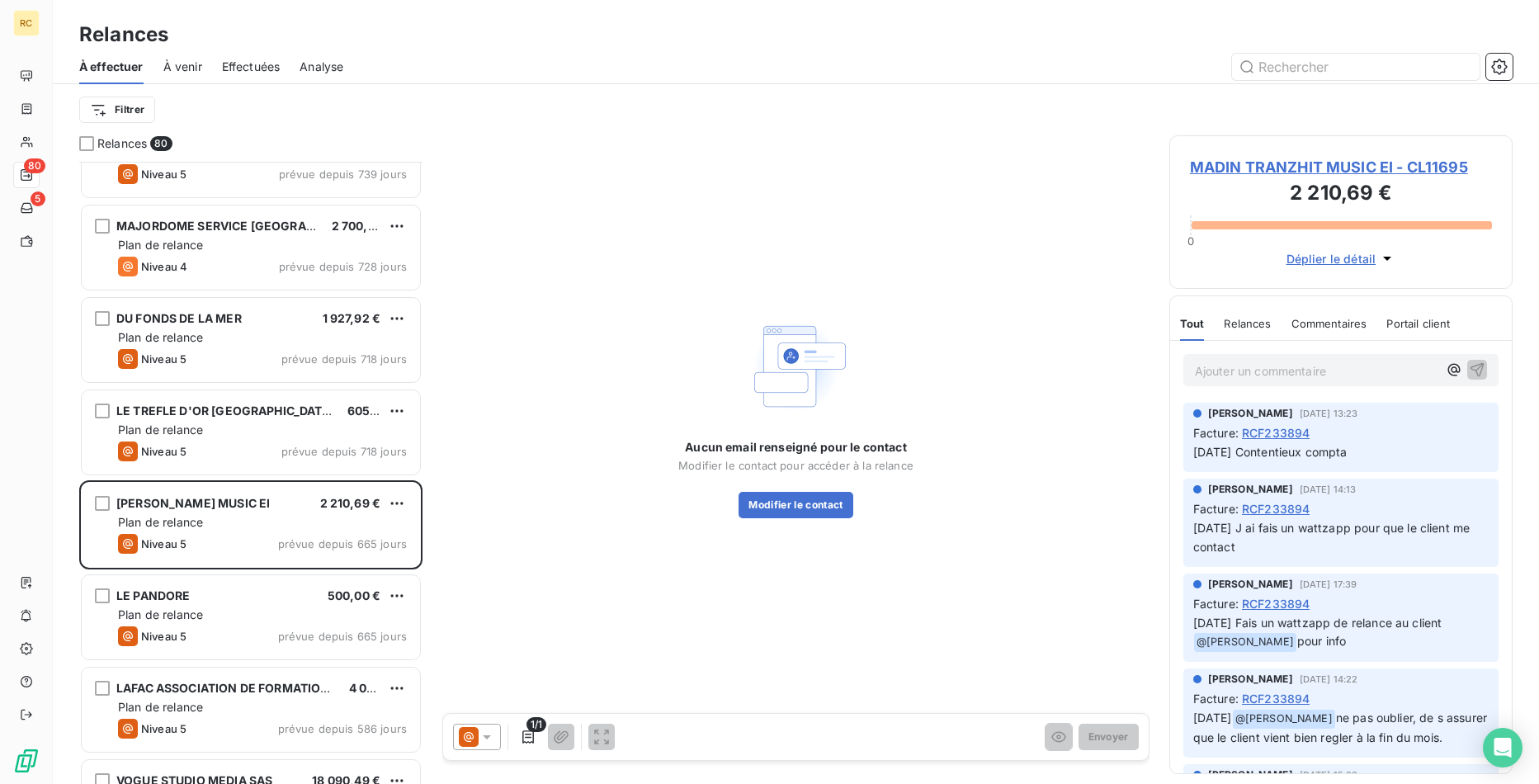
scroll to position [590, 0]
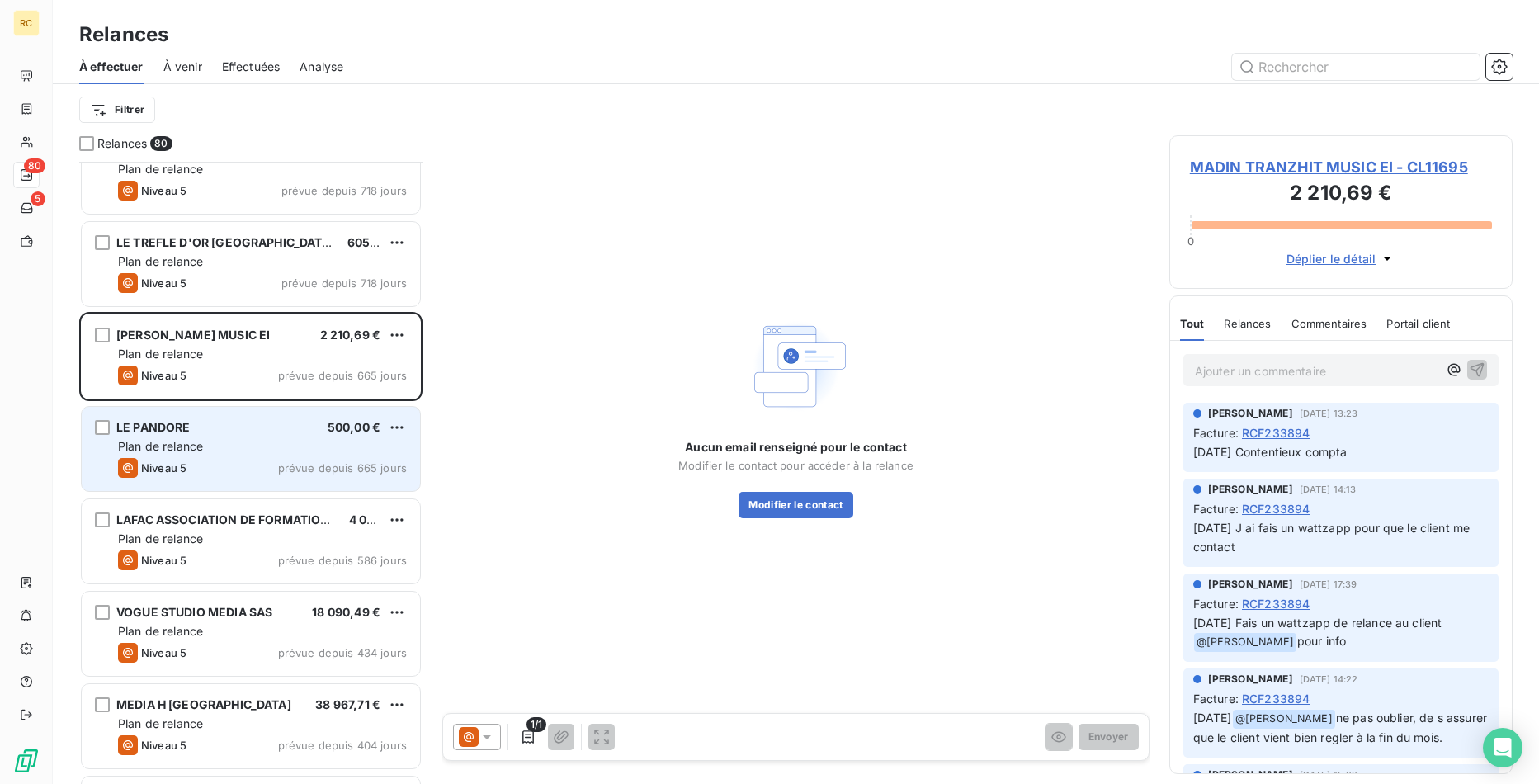
click at [237, 440] on div "Plan de relance" at bounding box center [262, 446] width 289 height 16
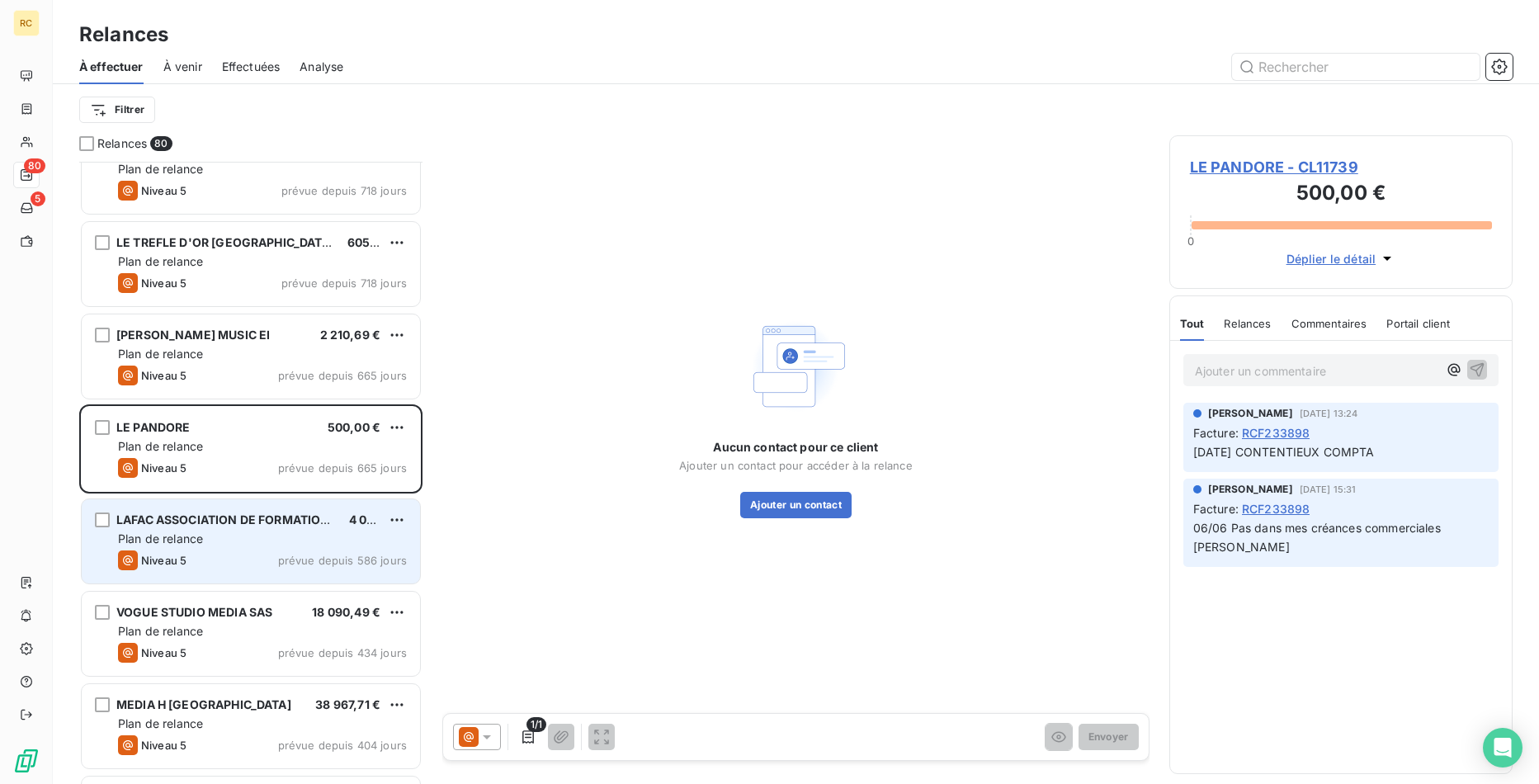
click at [252, 540] on div "Plan de relance" at bounding box center [262, 538] width 289 height 16
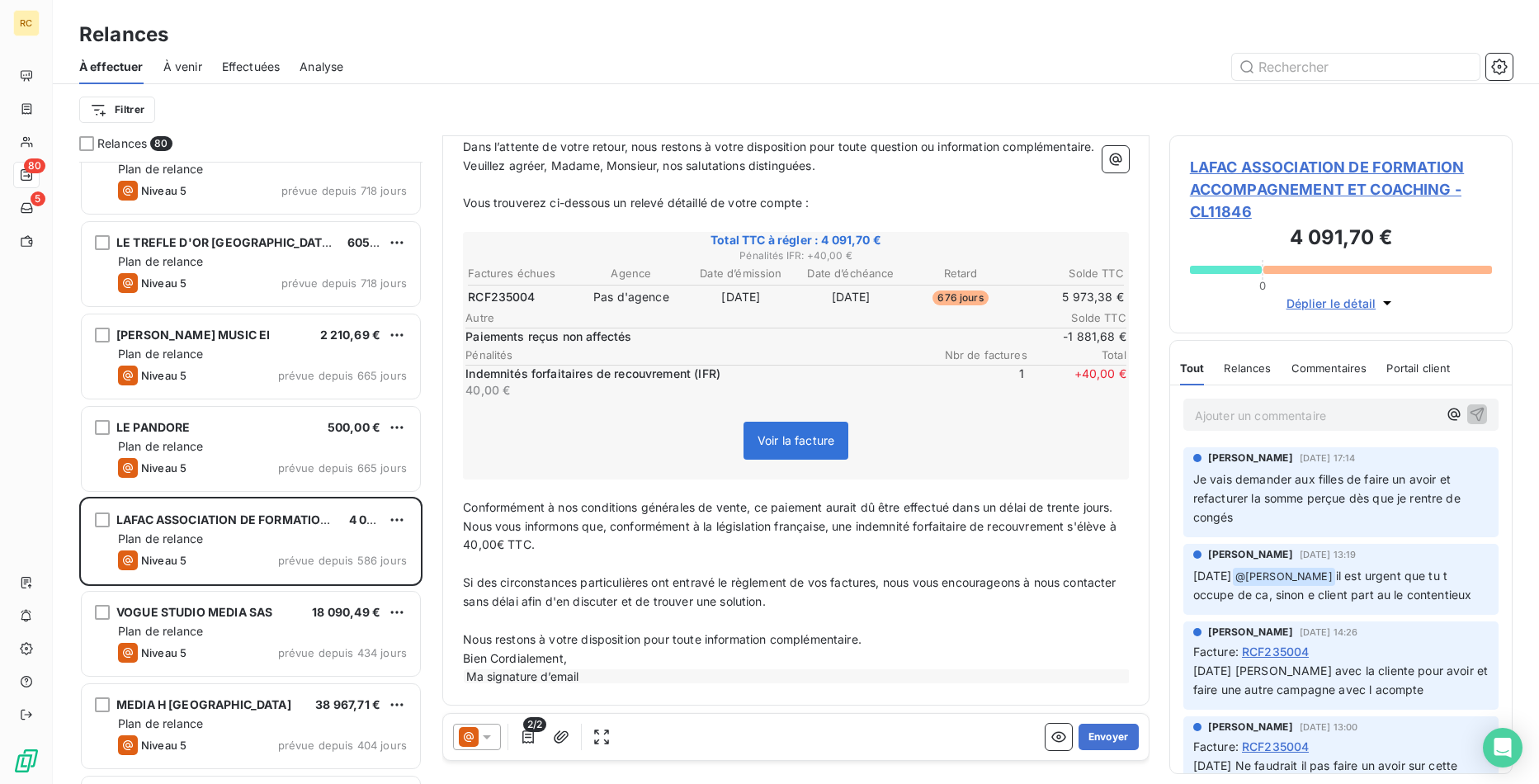
scroll to position [357, 0]
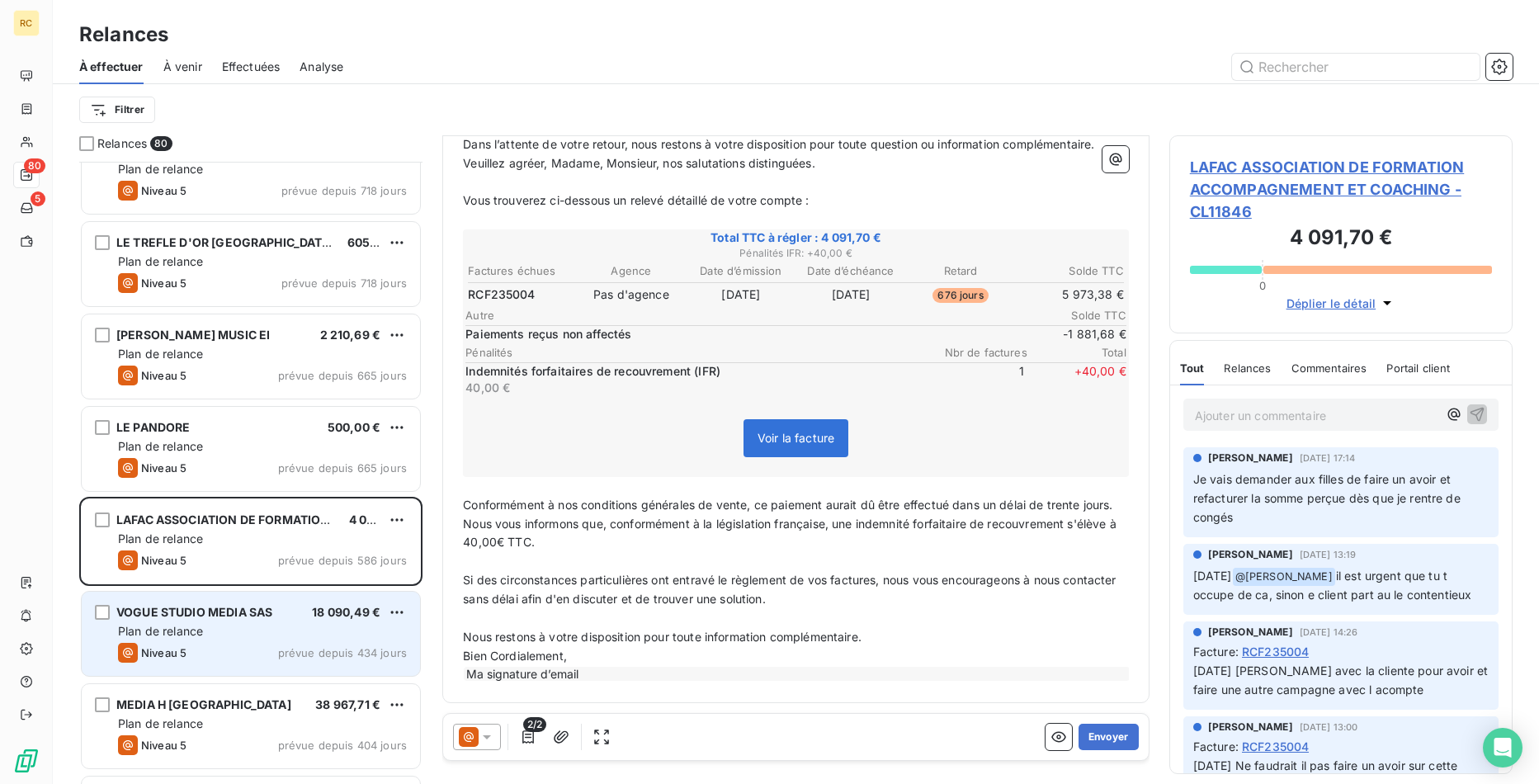
click at [230, 648] on div "Niveau 5 prévue depuis 434 jours" at bounding box center [262, 652] width 289 height 19
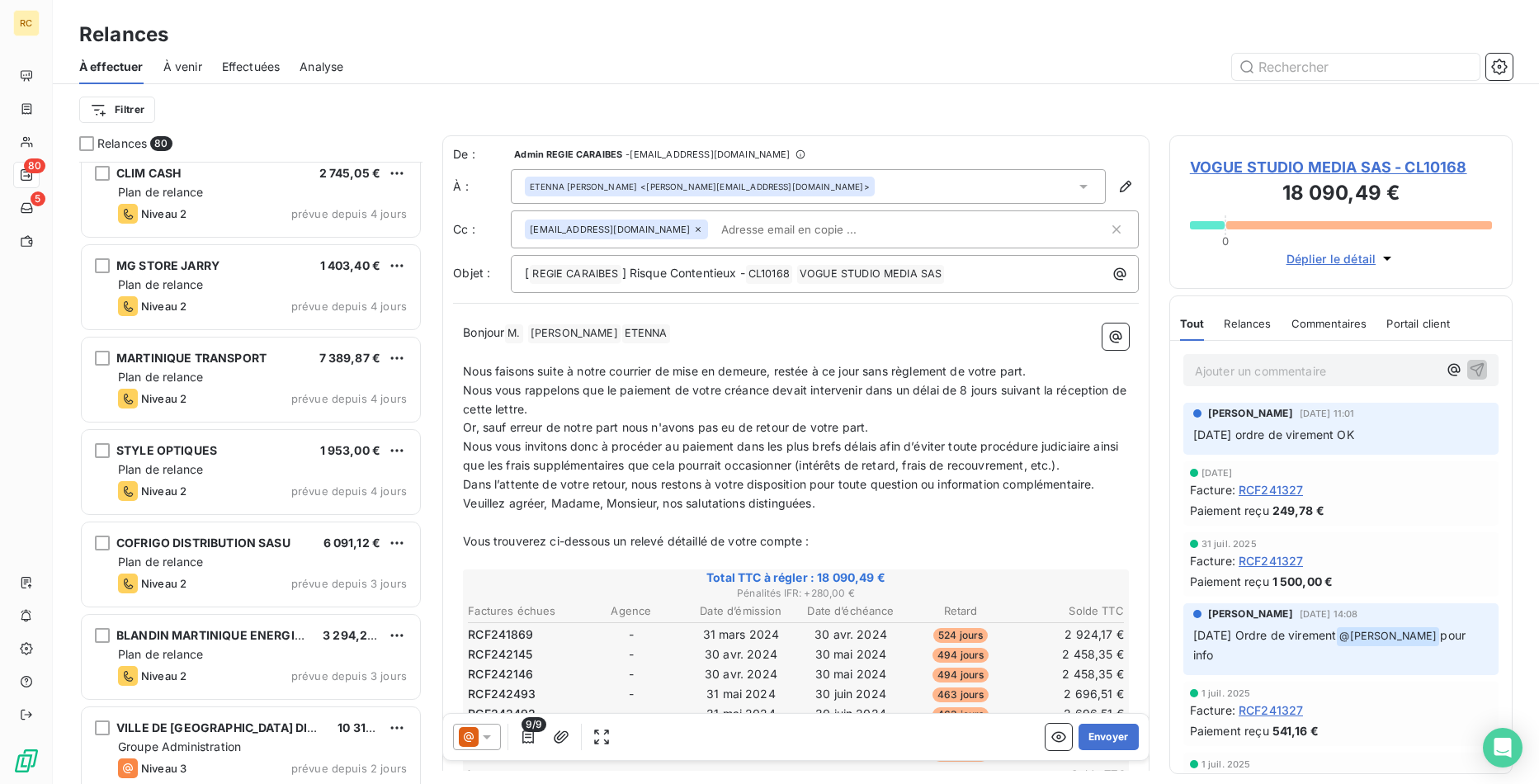
scroll to position [6770, 0]
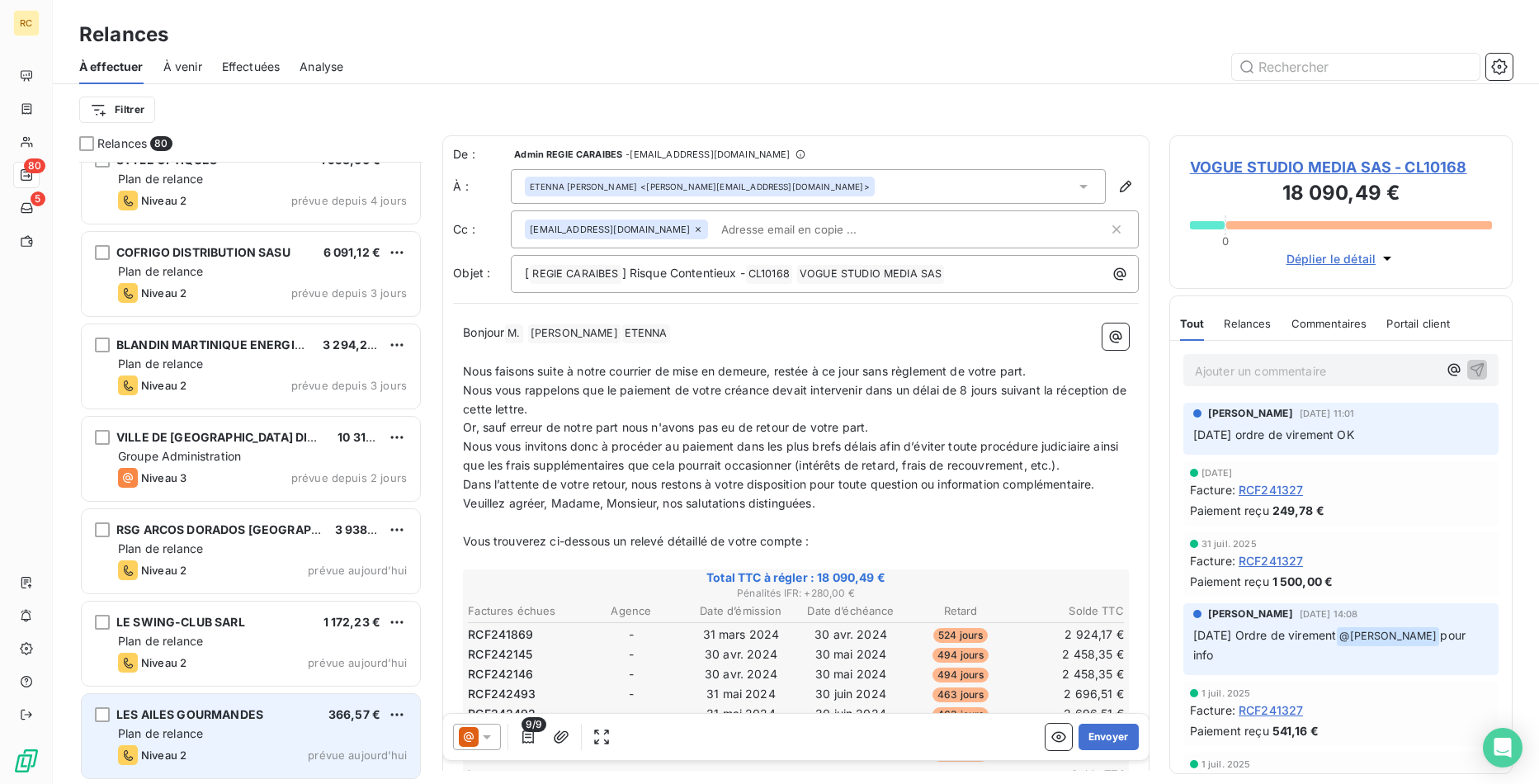
click at [249, 731] on div "Plan de relance" at bounding box center [262, 732] width 289 height 16
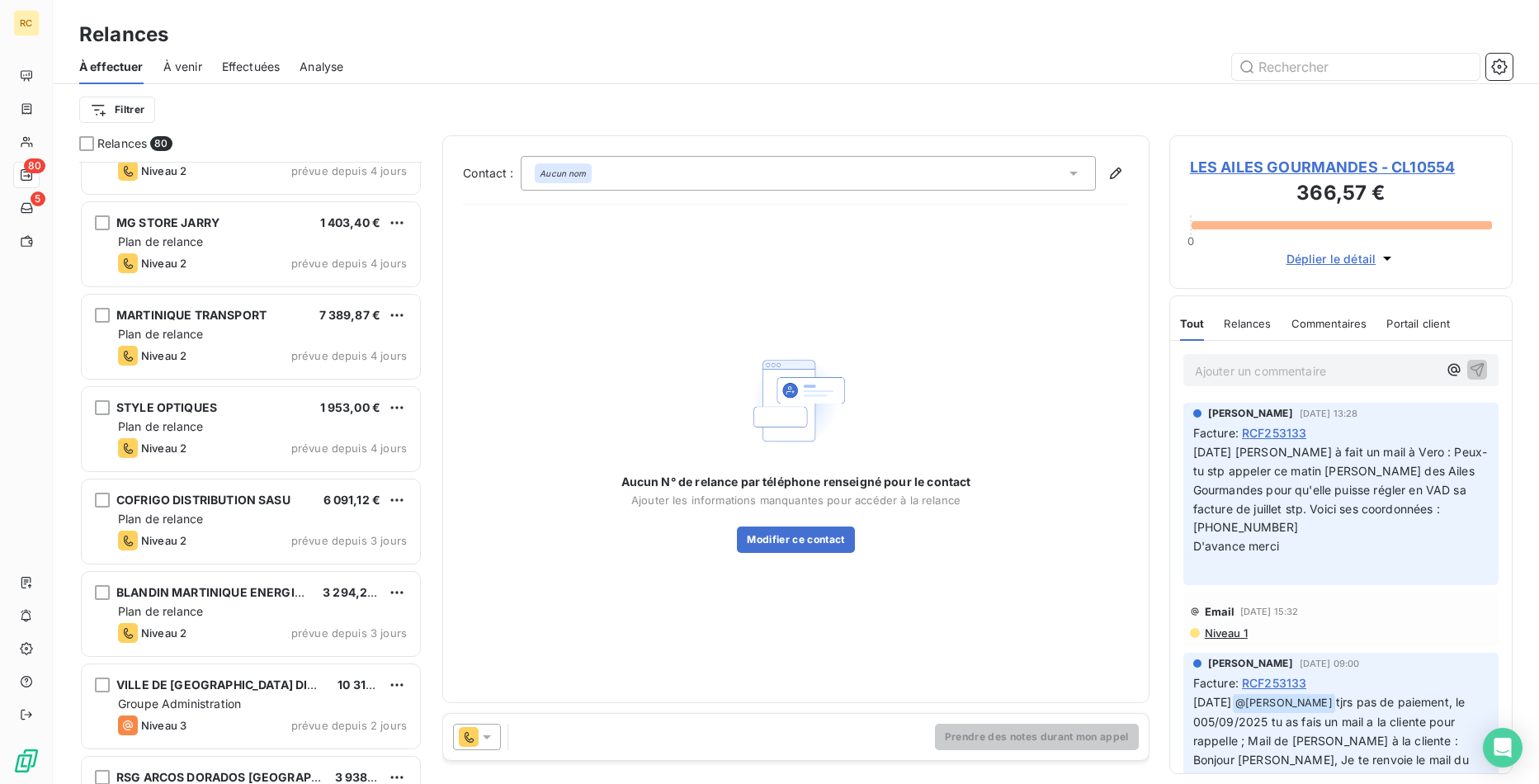
scroll to position [6433, 0]
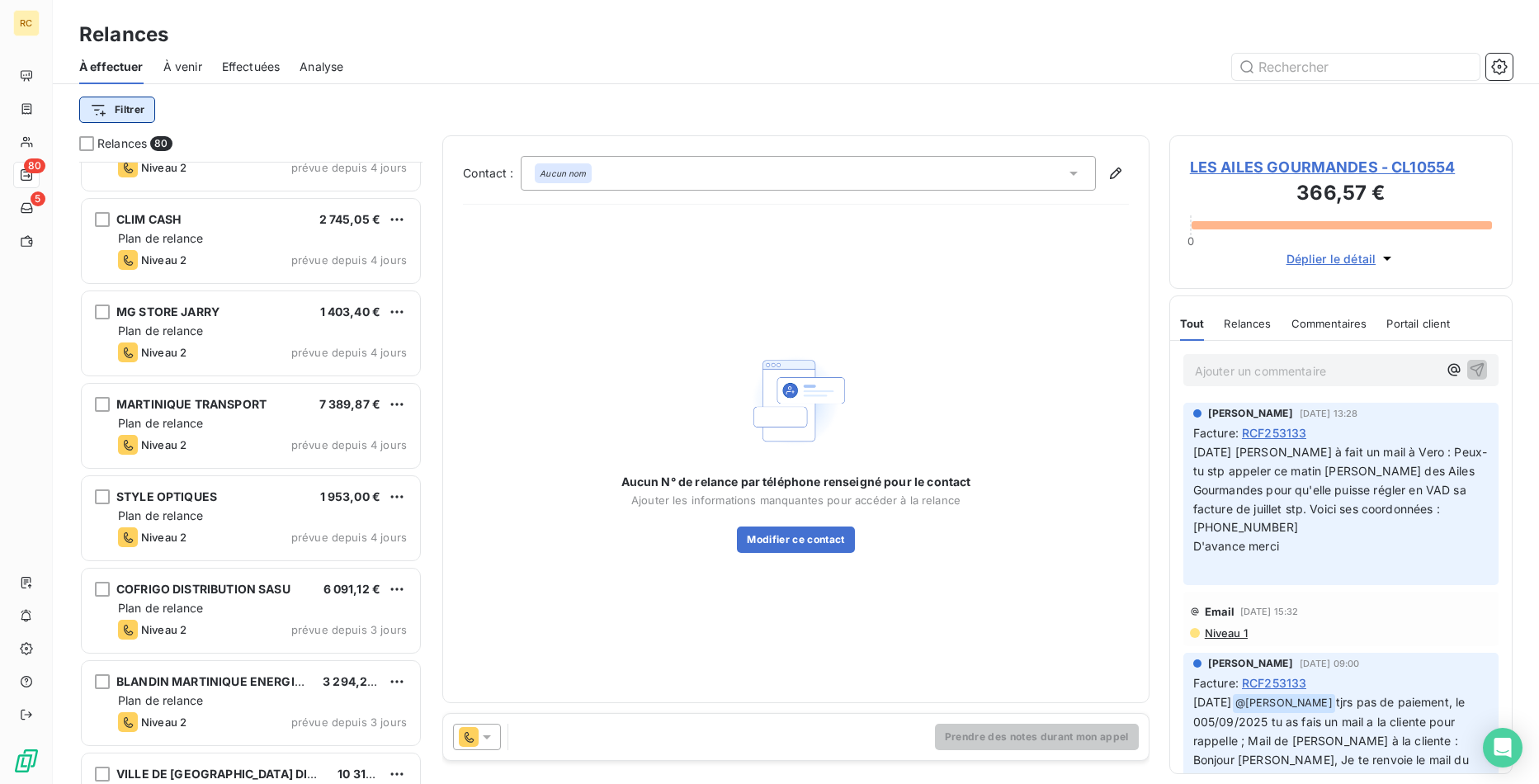
click at [133, 108] on html "RC 80 5 Relances À effectuer À venir Effectuées Analyse Filtrer Relances 80 TAR…" at bounding box center [769, 392] width 1539 height 784
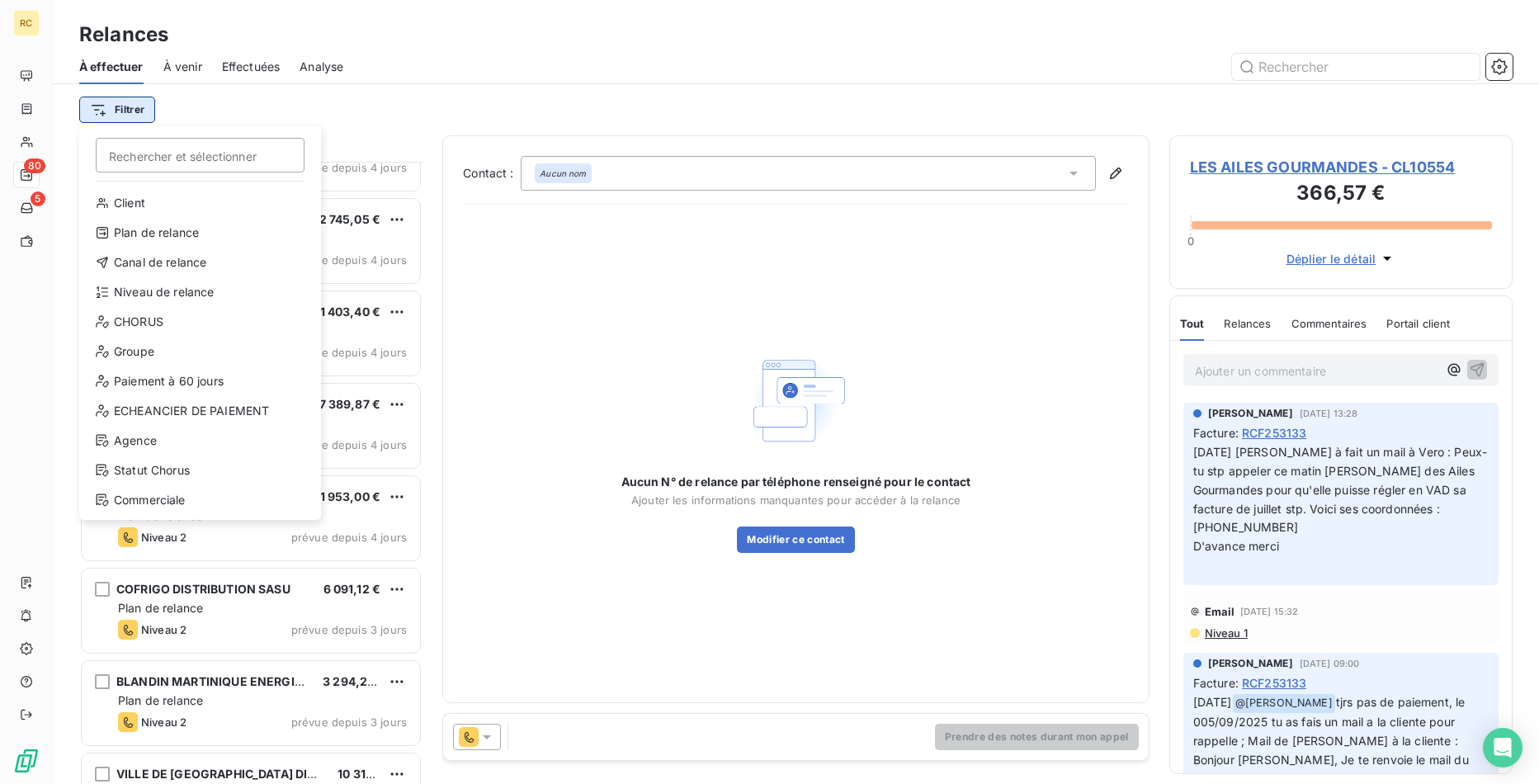
scroll to position [622, 344]
click at [189, 196] on div "Client" at bounding box center [200, 203] width 229 height 26
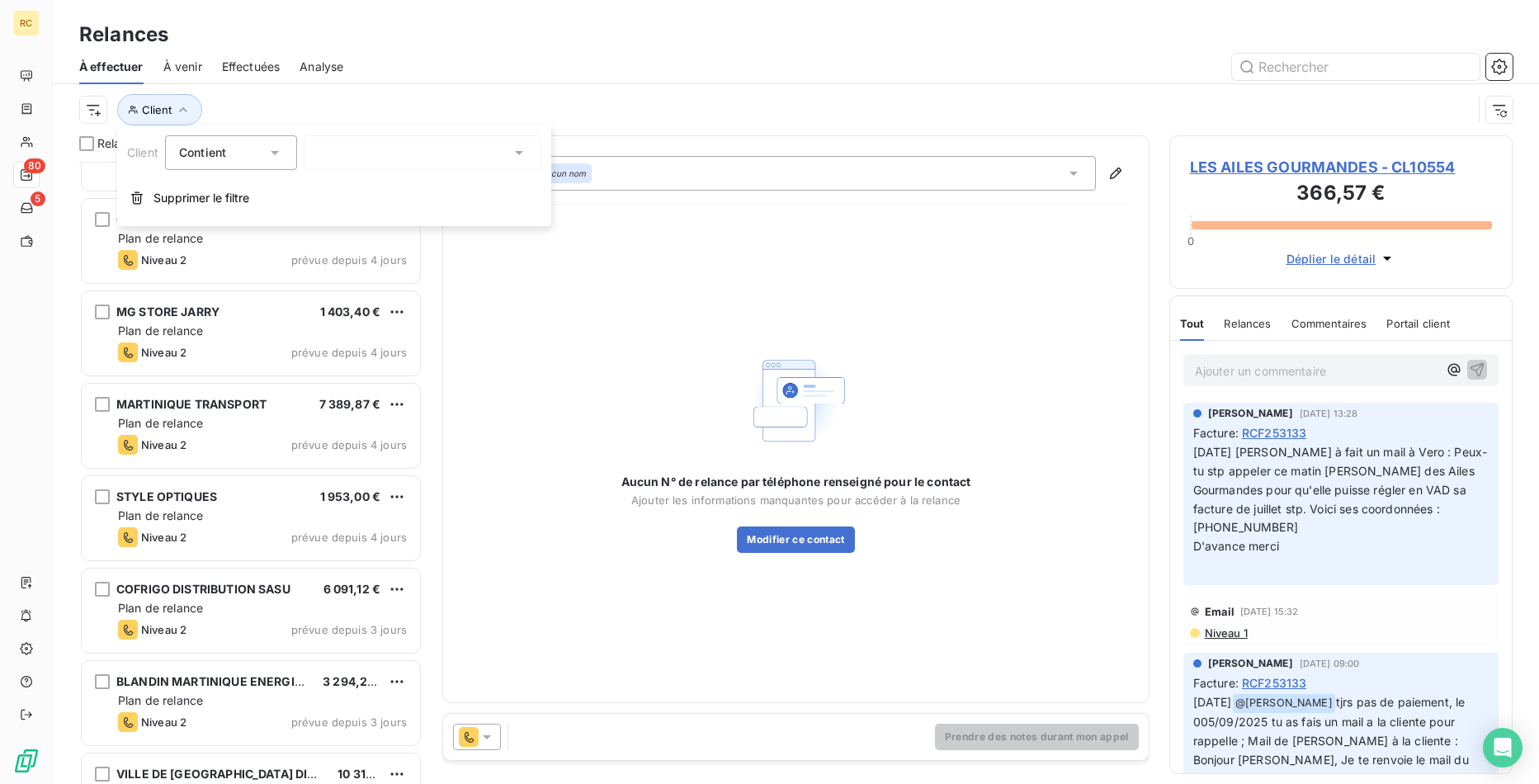
click at [472, 148] on div at bounding box center [422, 153] width 237 height 35
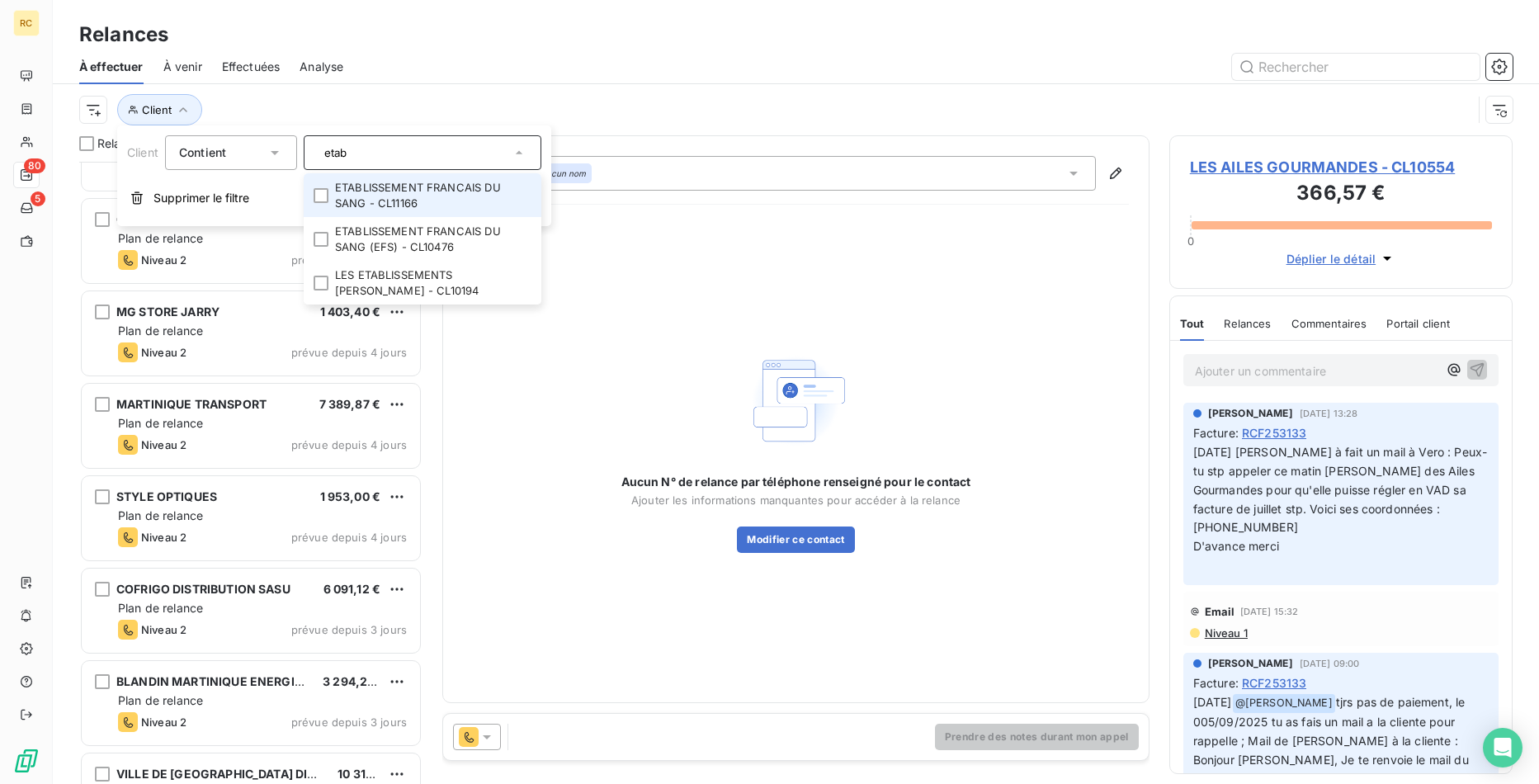
type input "etab"
click at [414, 199] on li "ETABLISSEMENT FRANCAIS DU SANG - CL11166" at bounding box center [422, 195] width 237 height 44
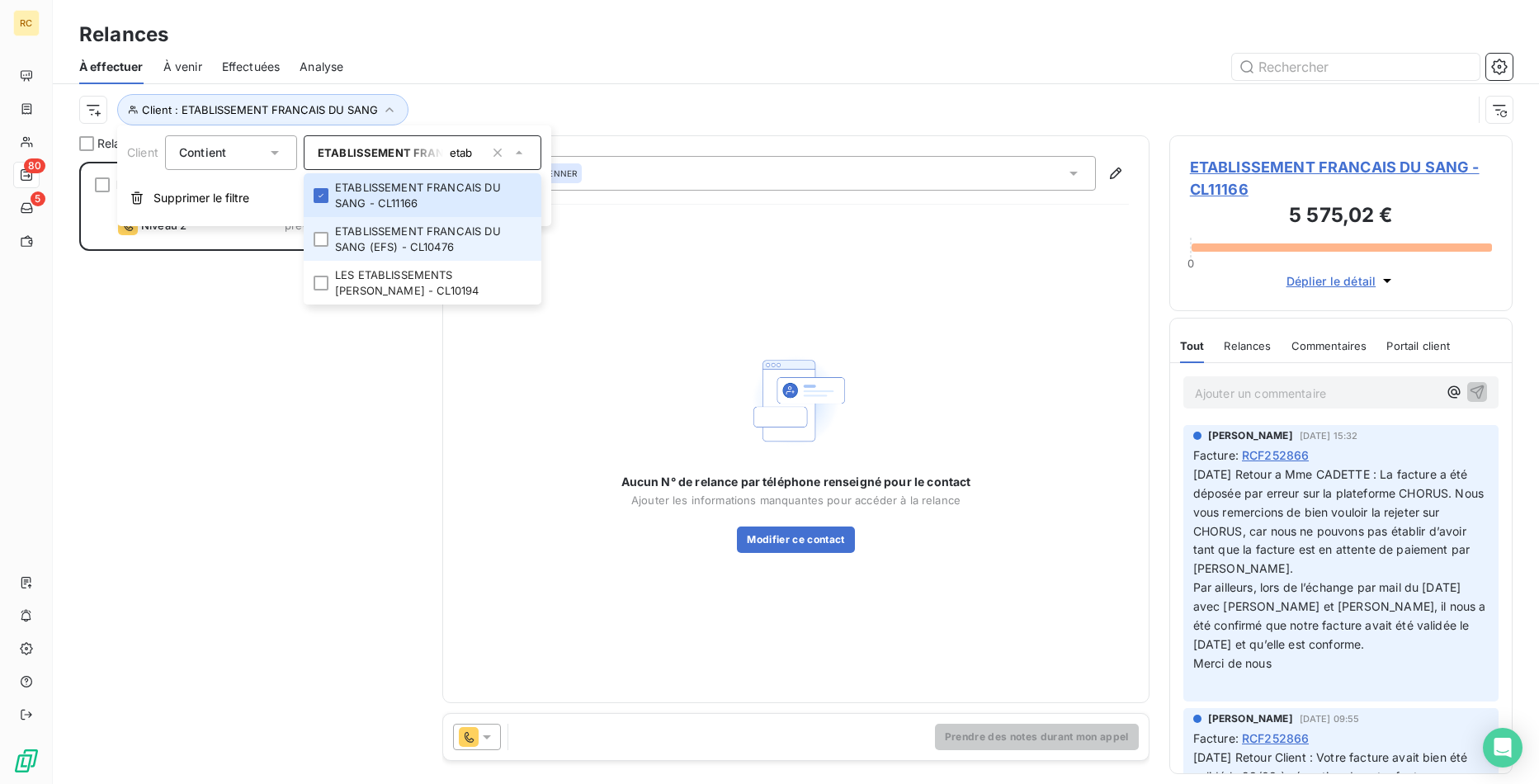
click at [415, 238] on li "ETABLISSEMENT FRANCAIS DU SANG (EFS) - CL10476" at bounding box center [422, 239] width 237 height 44
click at [262, 426] on div "ETABLISSEMENT FRANCAIS DU SANG 5 575,02 € Plan de relance Niveau 2 prévue depui…" at bounding box center [250, 473] width 343 height 622
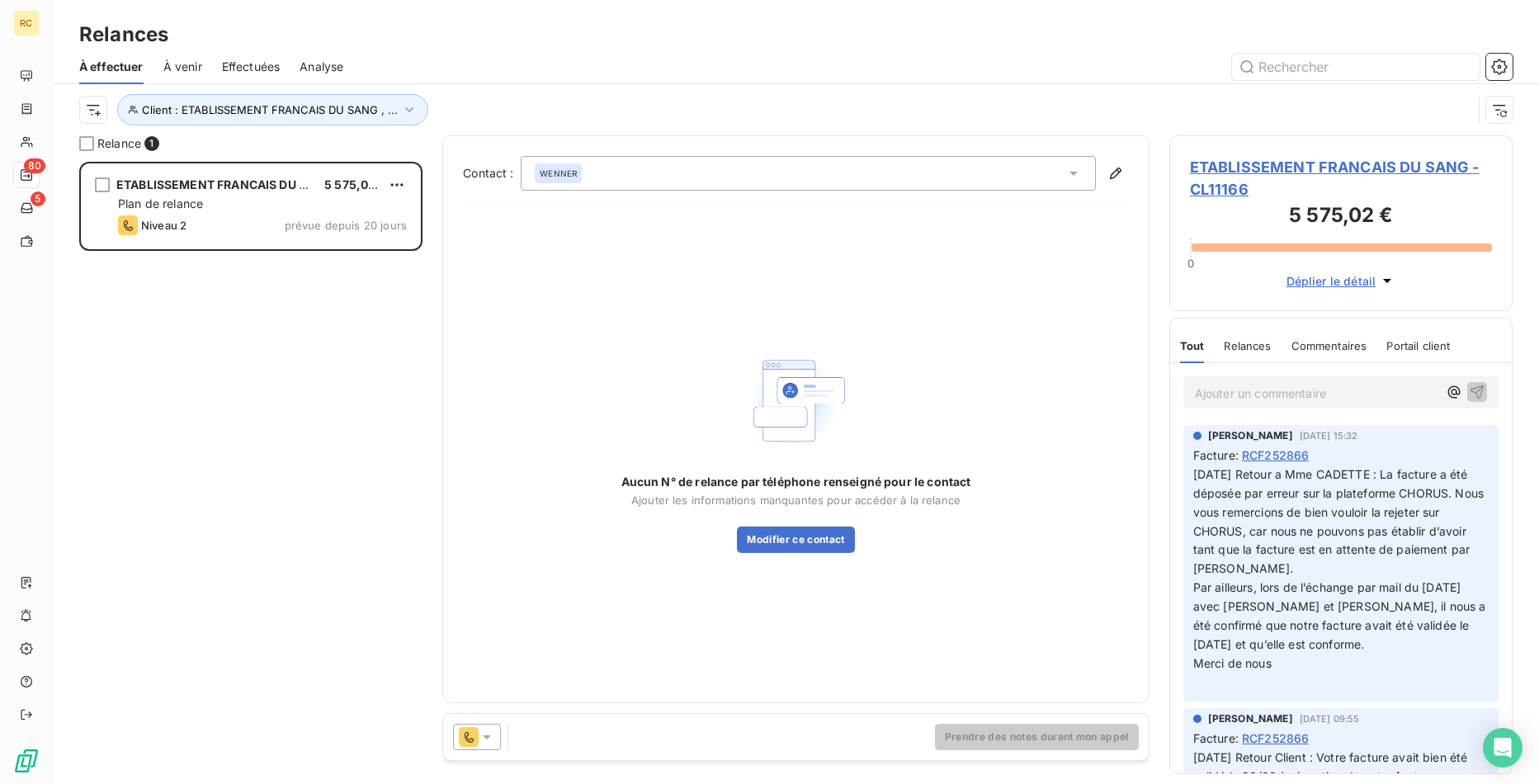
click at [471, 723] on div "Prendre des notes durant mon appel" at bounding box center [796, 737] width 705 height 46
click at [491, 741] on icon at bounding box center [486, 736] width 16 height 16
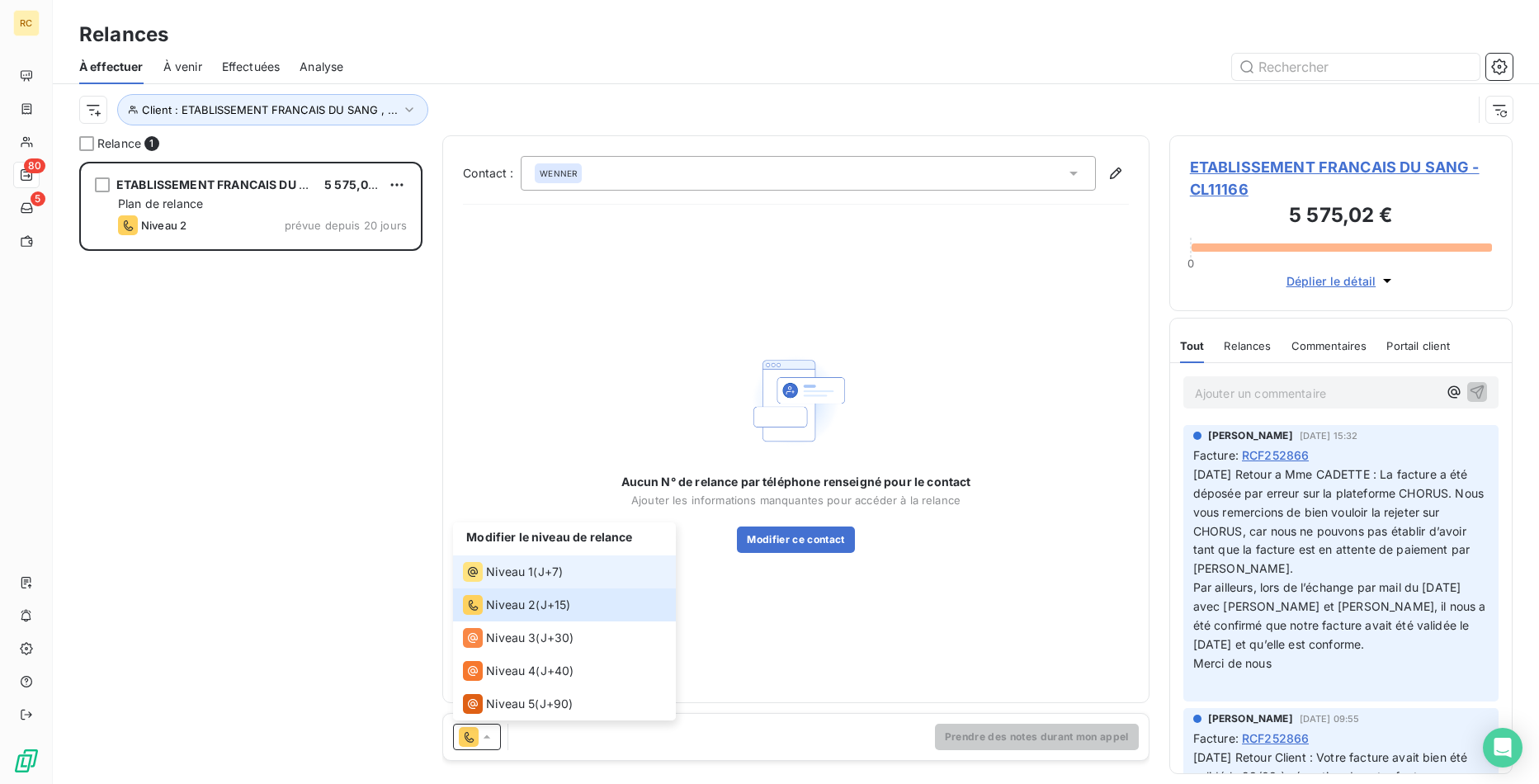
click at [534, 574] on div "Niveau 1 ( J+7 )" at bounding box center [513, 571] width 100 height 19
